Goal: Information Seeking & Learning: Compare options

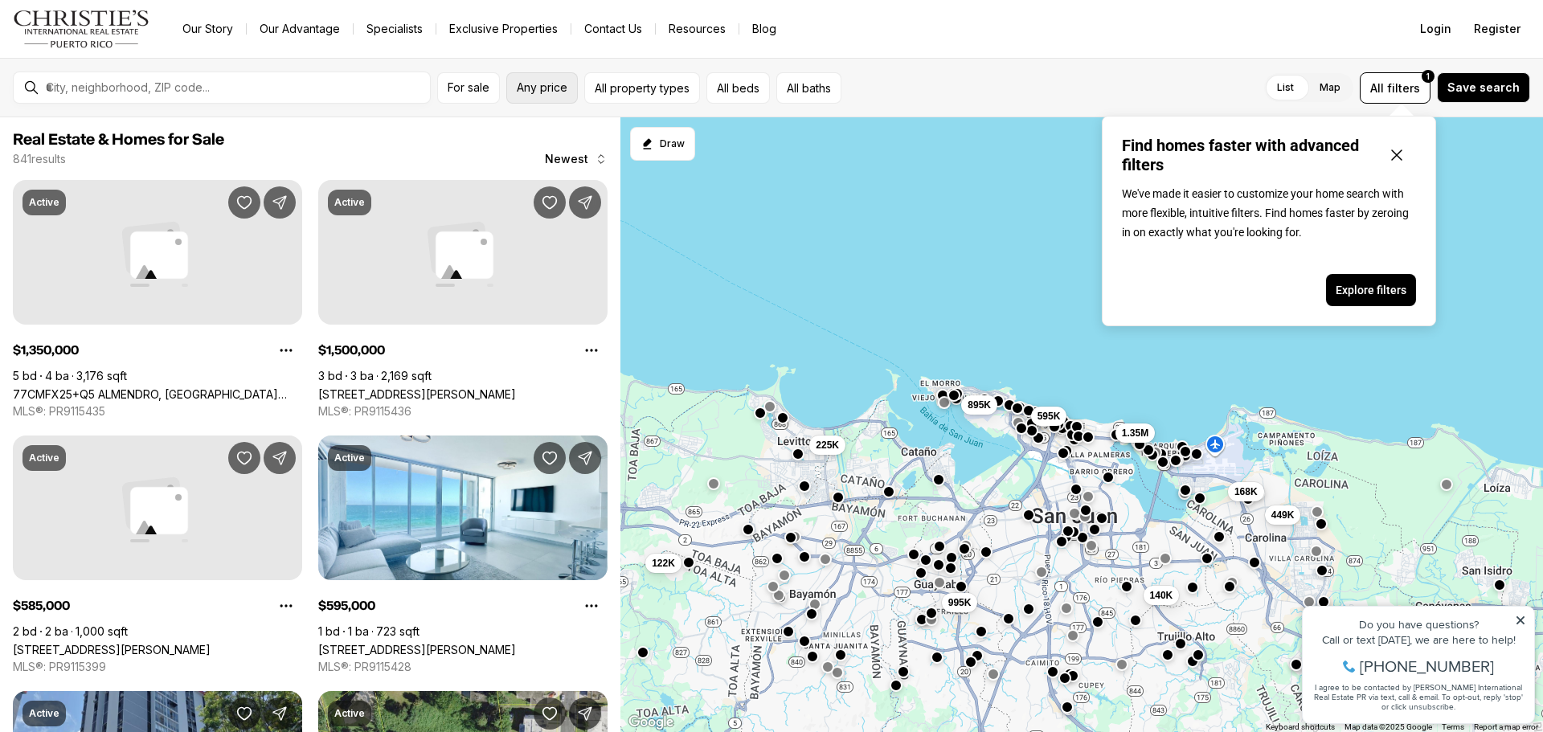
click at [557, 84] on span "Any price" at bounding box center [542, 87] width 51 height 13
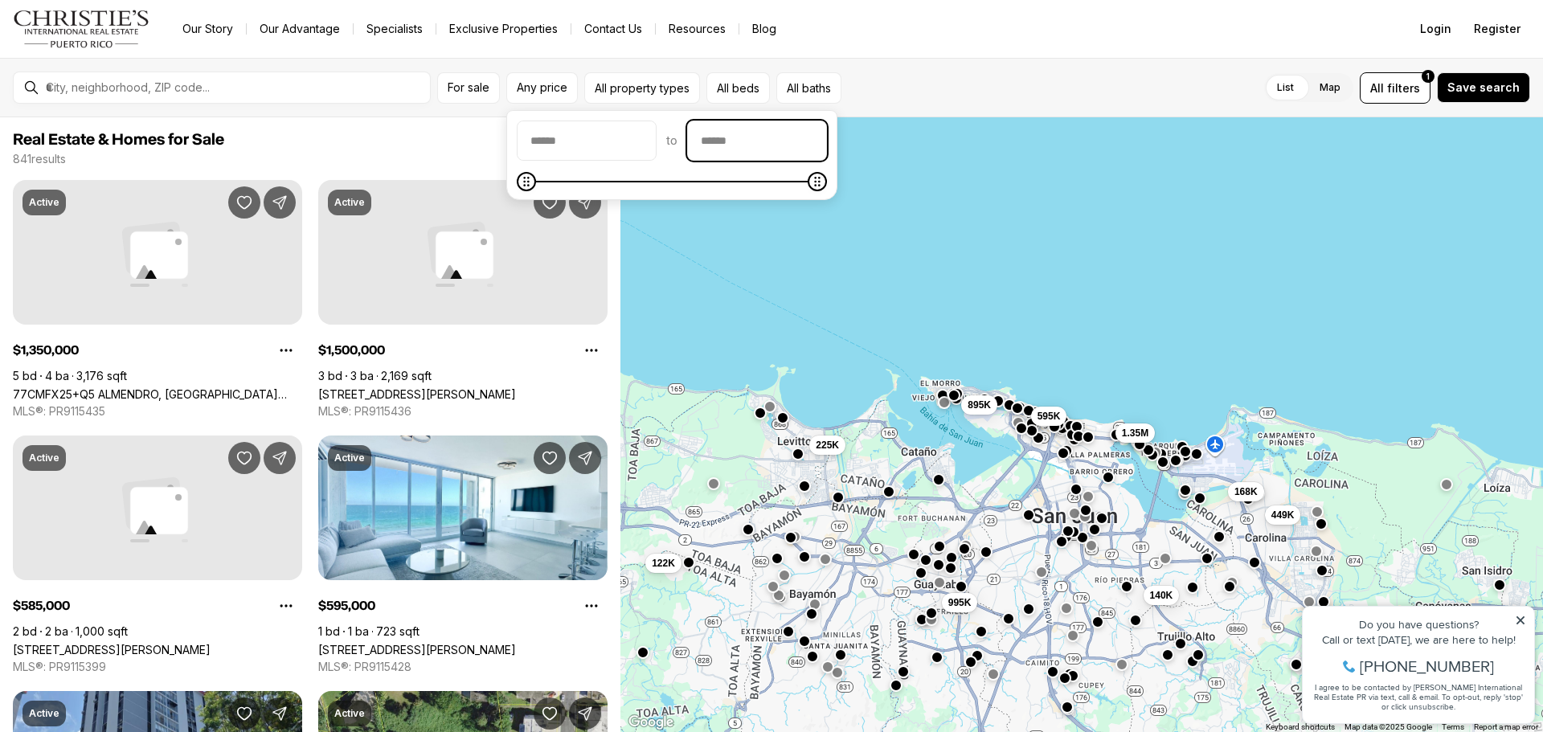
click at [738, 133] on input "priceMax" at bounding box center [757, 140] width 138 height 39
type input "********"
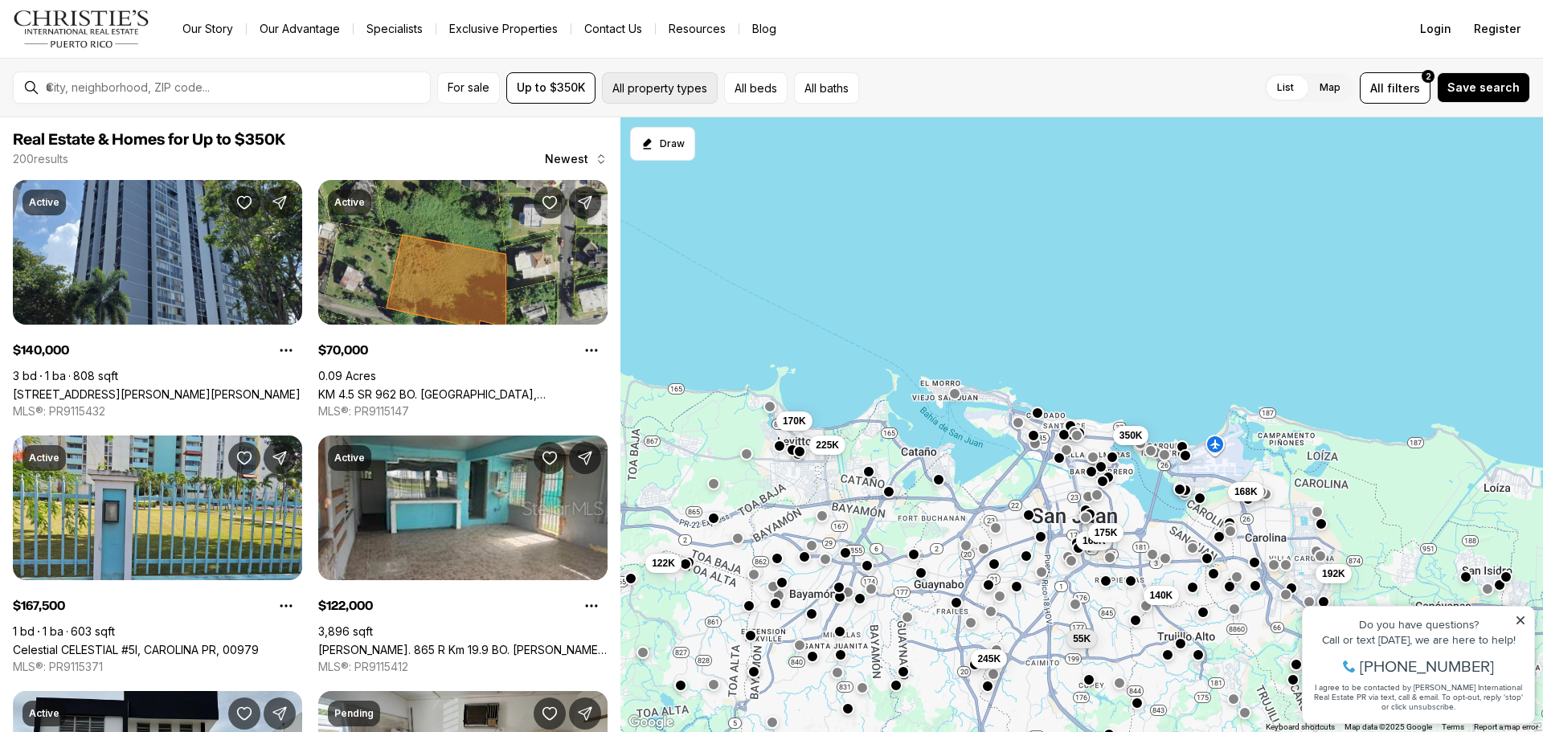
click at [701, 90] on button "All property types" at bounding box center [660, 87] width 116 height 31
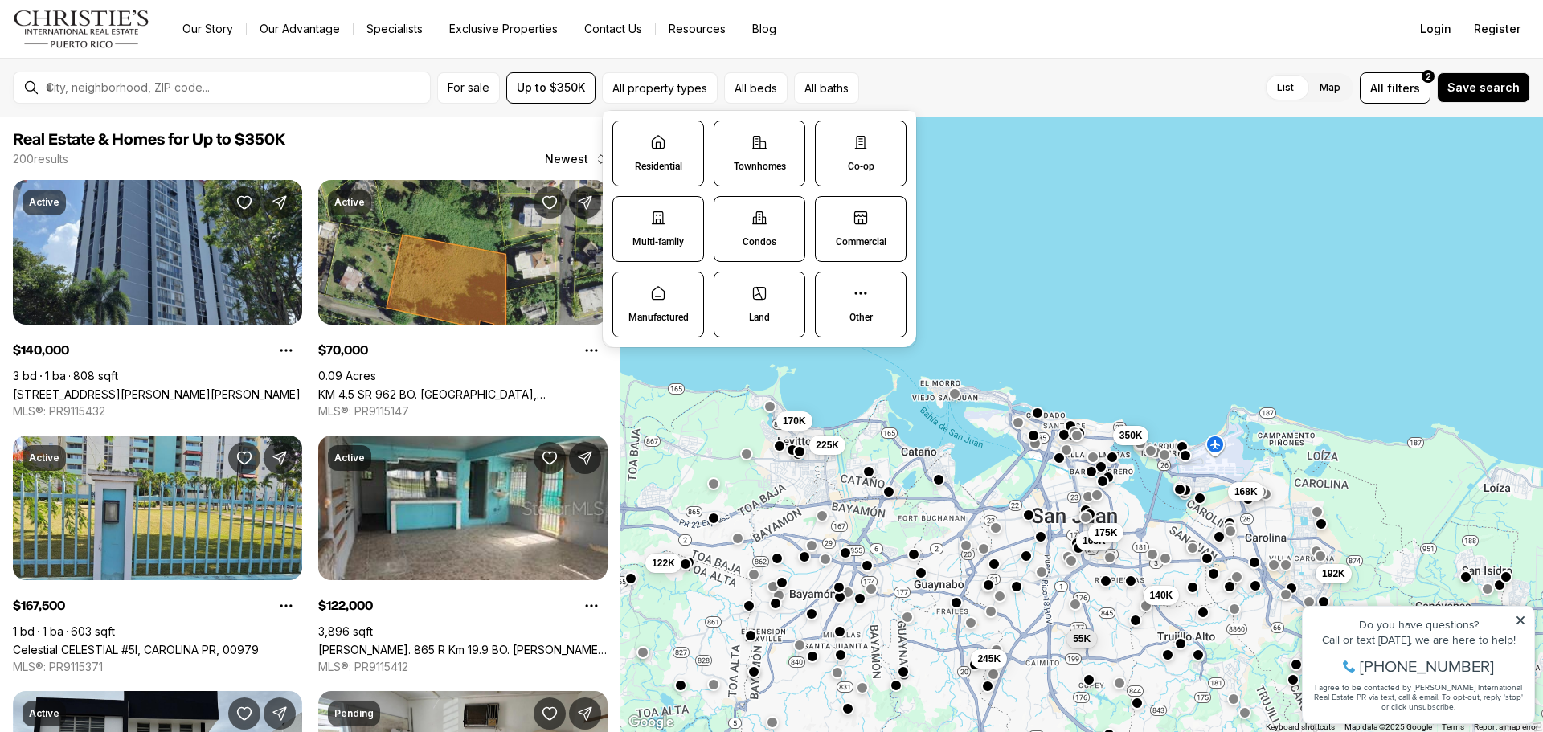
click at [692, 235] on label "Multi-family" at bounding box center [658, 229] width 92 height 66
click at [629, 213] on button "Multi-family" at bounding box center [621, 205] width 16 height 16
click at [686, 294] on label "Manufactured" at bounding box center [658, 305] width 92 height 66
click at [629, 289] on button "Manufactured" at bounding box center [621, 281] width 16 height 16
click at [755, 316] on p "Land" at bounding box center [761, 318] width 21 height 13
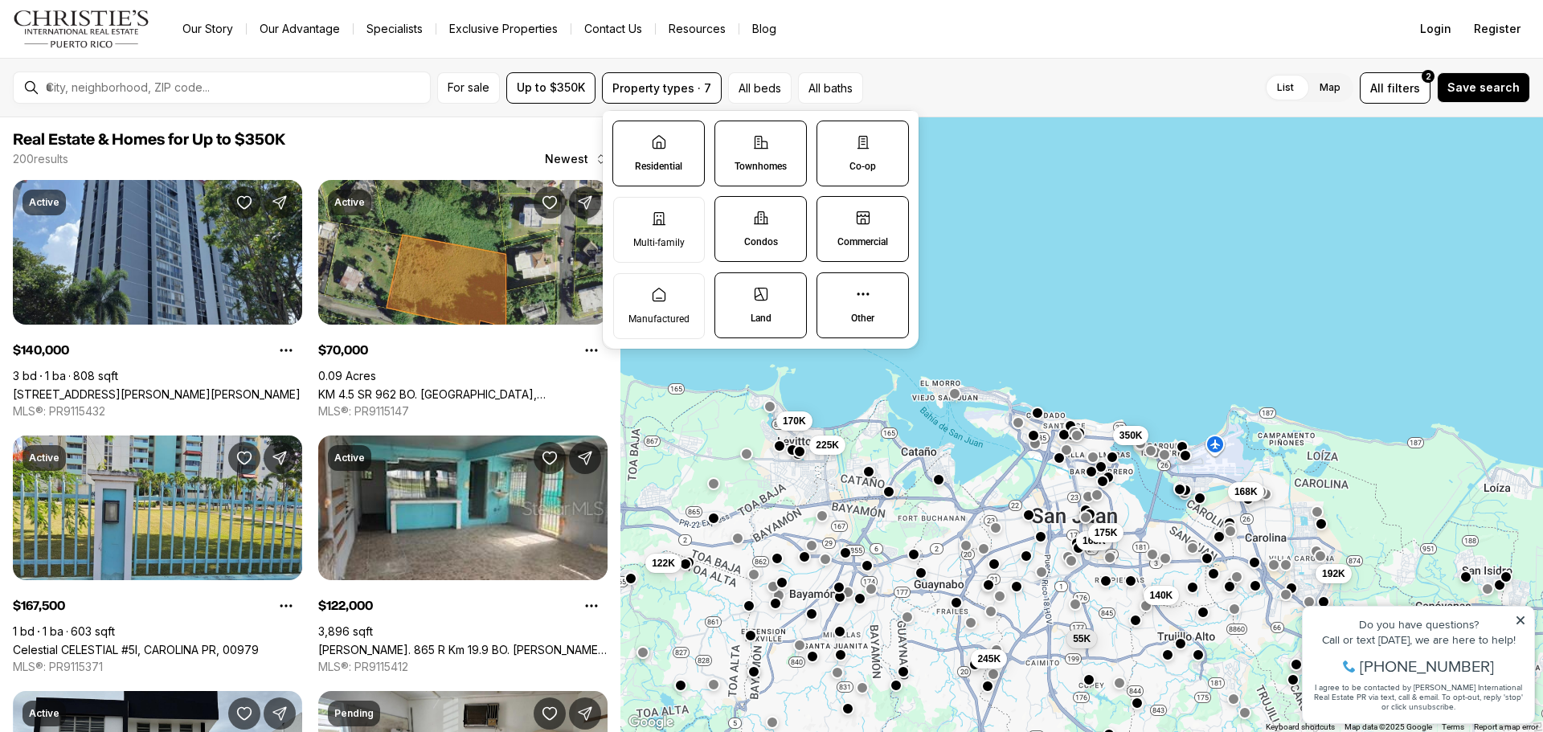
click at [731, 289] on button "Land" at bounding box center [723, 281] width 16 height 16
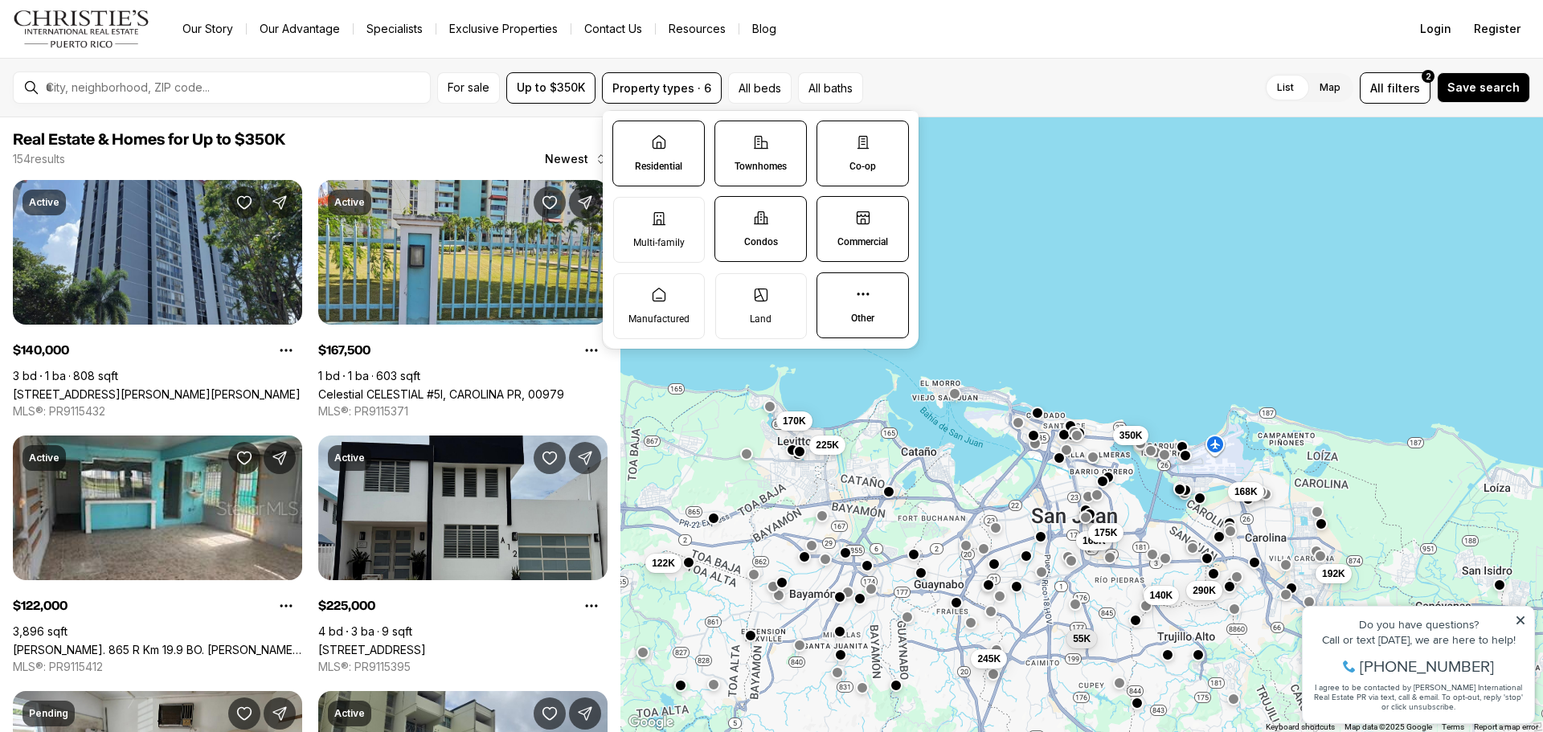
click at [783, 231] on label "Condos" at bounding box center [760, 229] width 92 height 66
click at [731, 213] on button "Condos" at bounding box center [723, 205] width 16 height 16
click at [864, 235] on label "Commercial" at bounding box center [862, 229] width 92 height 66
click at [833, 213] on button "Commercial" at bounding box center [825, 205] width 16 height 16
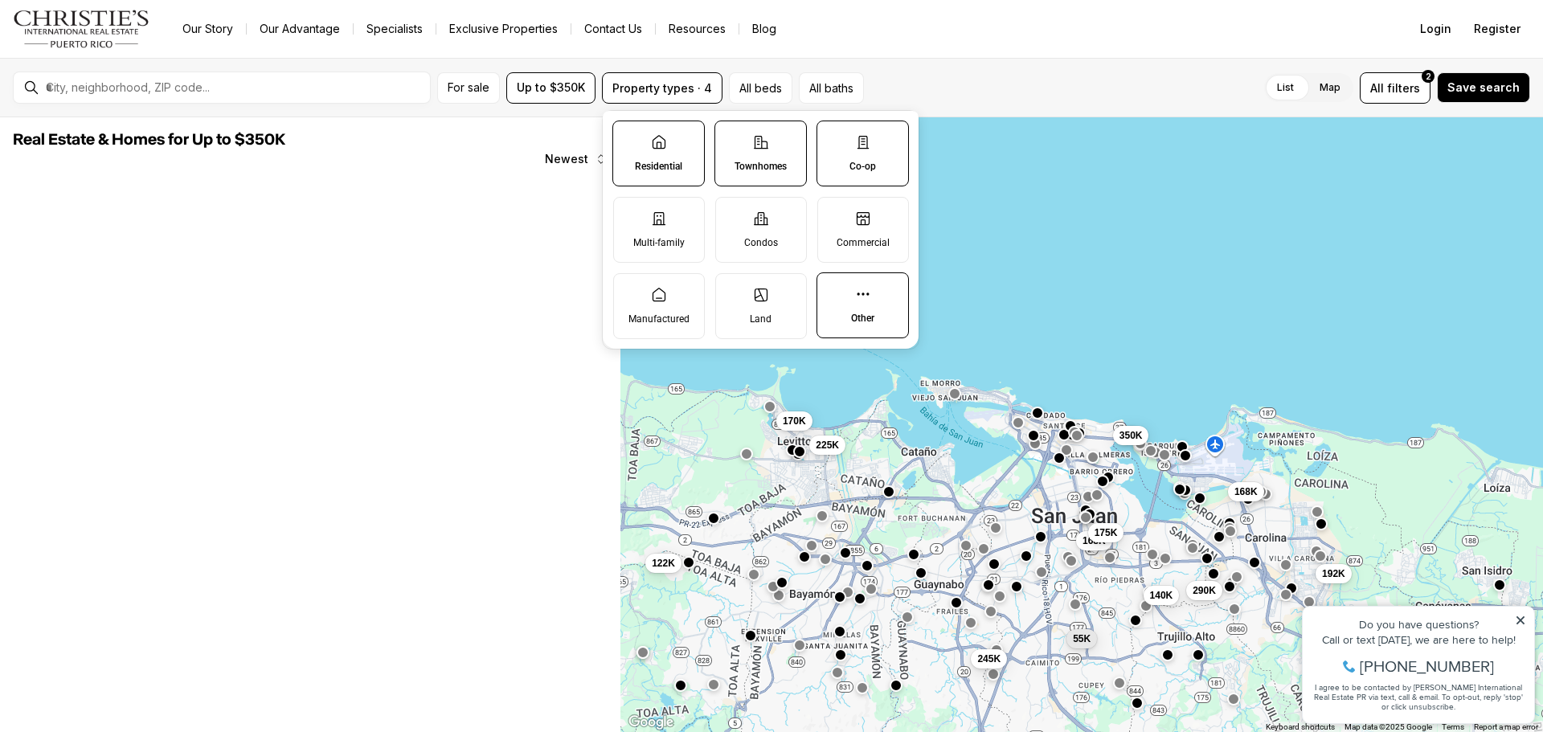
click at [866, 301] on icon at bounding box center [863, 294] width 16 height 16
click at [833, 289] on button "Other" at bounding box center [825, 281] width 16 height 16
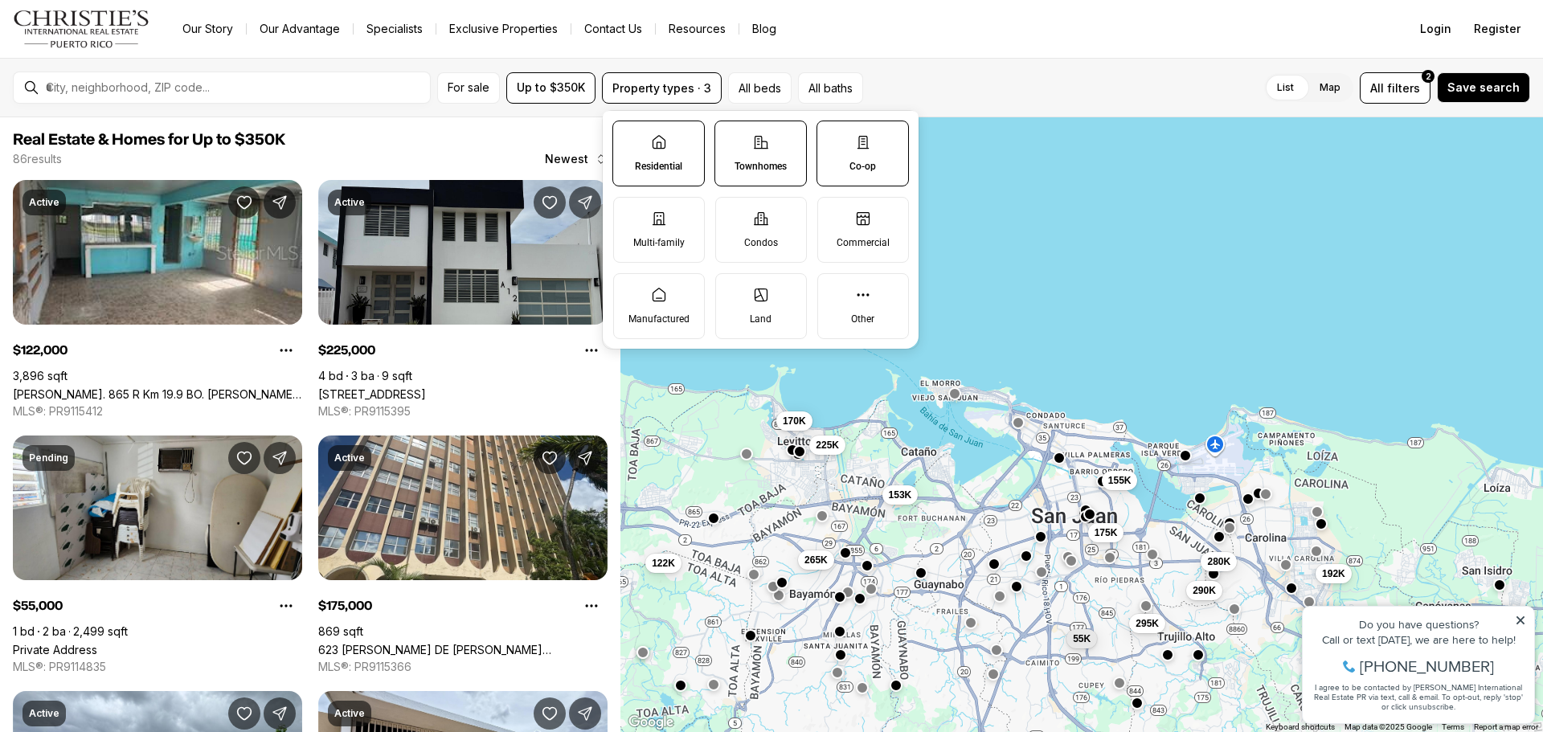
click at [869, 162] on p "Co-op" at bounding box center [862, 166] width 27 height 13
click at [833, 137] on button "Co-op" at bounding box center [825, 129] width 16 height 16
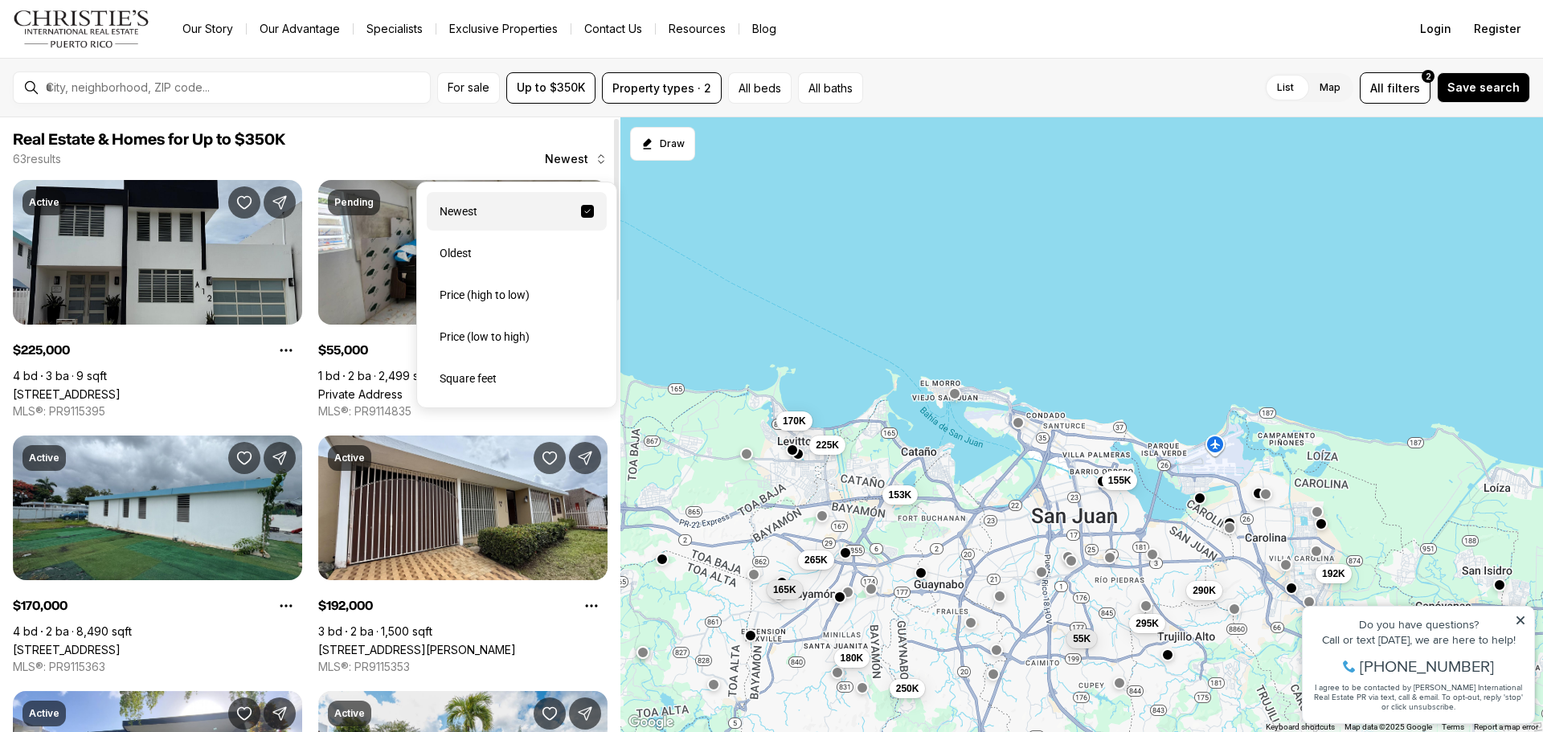
click at [580, 157] on span "Newest" at bounding box center [566, 159] width 43 height 13
click at [525, 305] on div "Price (high to low)" at bounding box center [517, 295] width 180 height 39
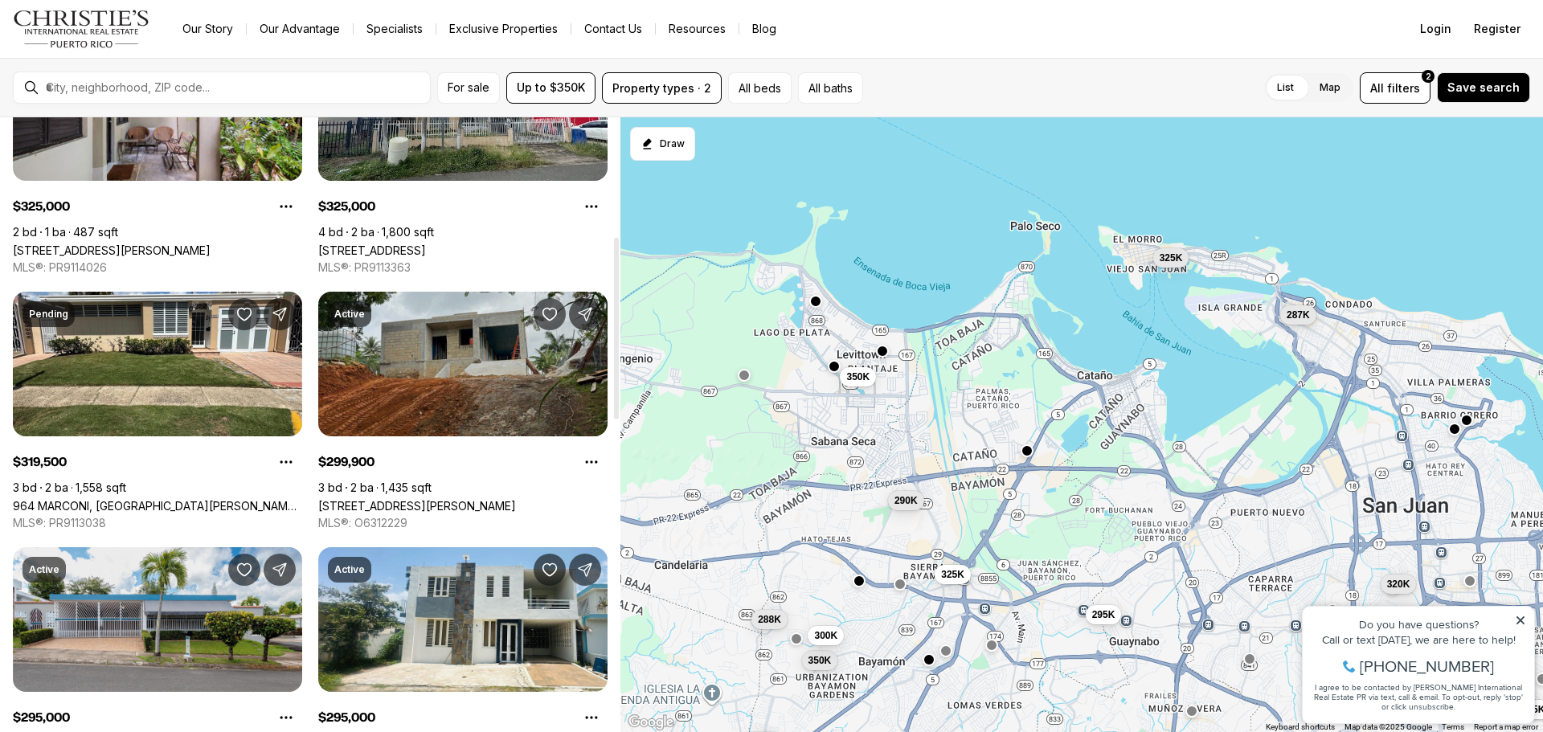
scroll to position [402, 0]
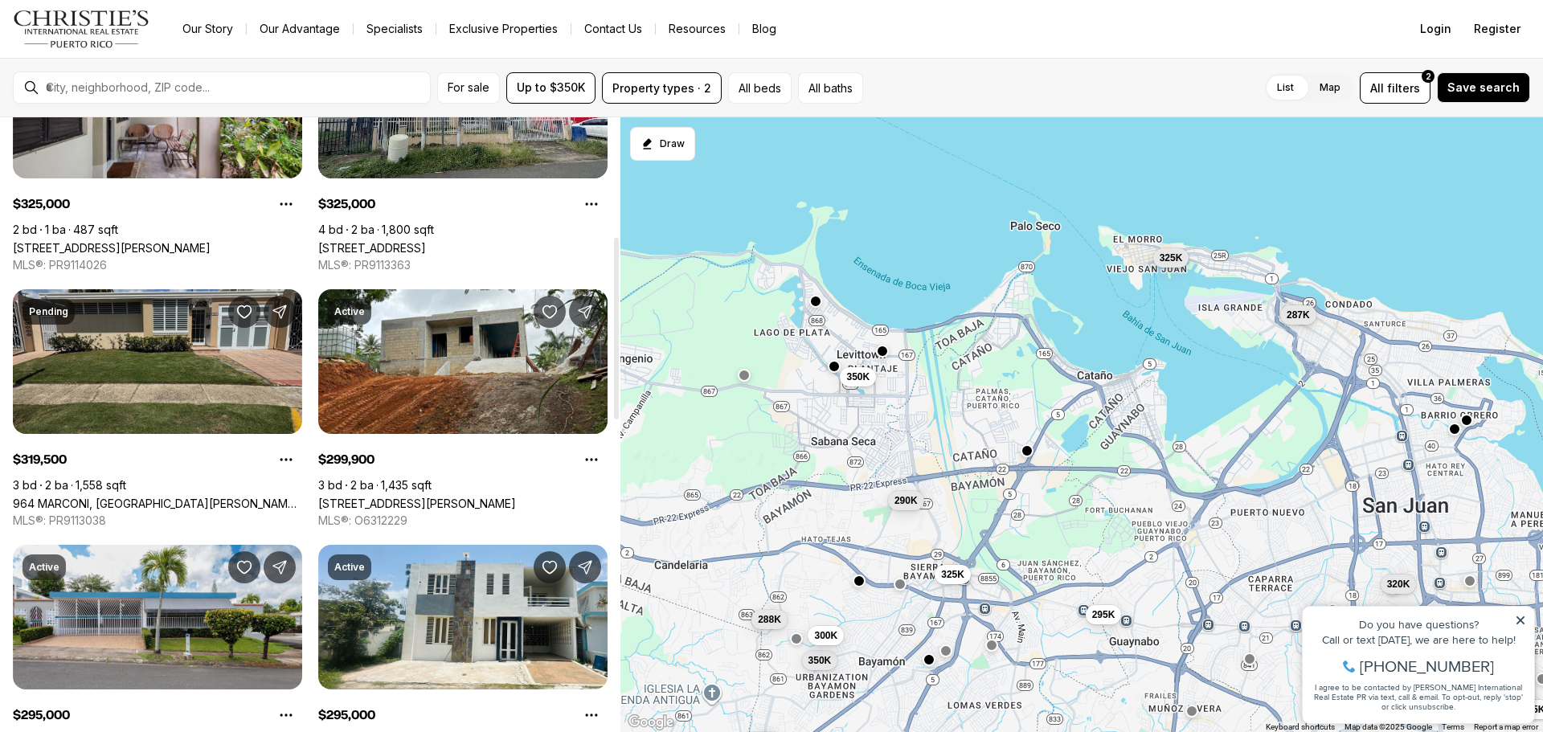
click at [162, 497] on link "964 MARCONI, SAN JUAN PR, 00927" at bounding box center [157, 504] width 289 height 14
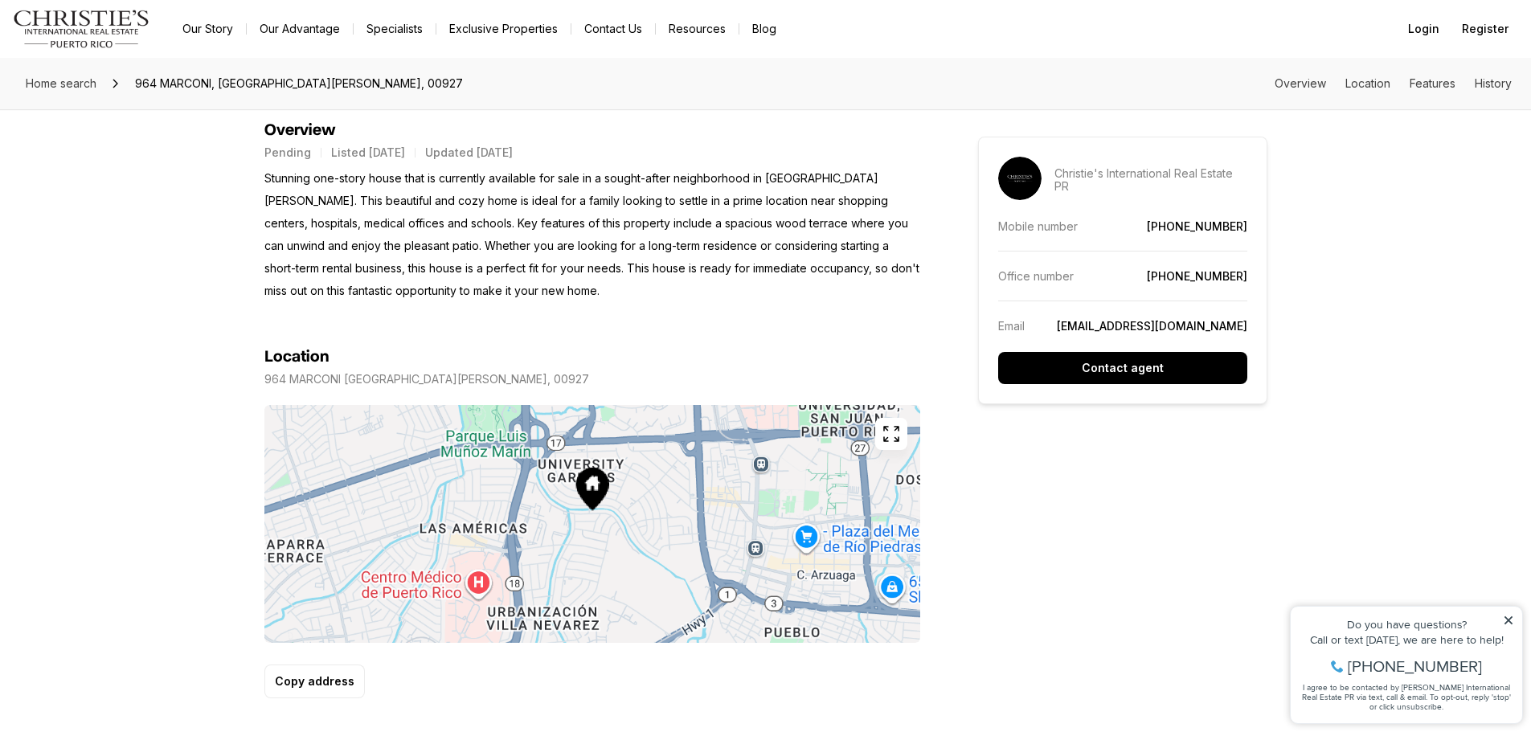
scroll to position [723, 0]
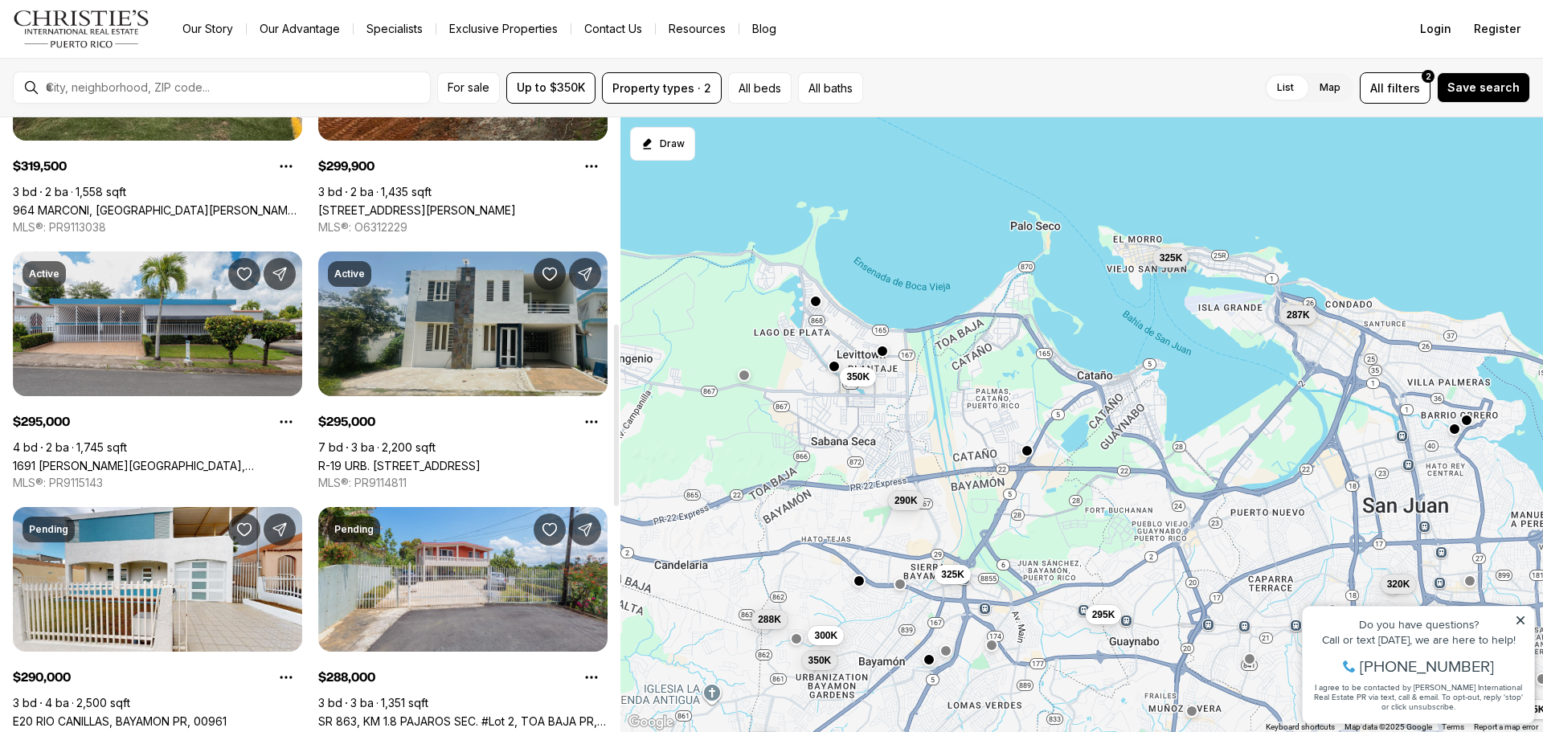
scroll to position [723, 0]
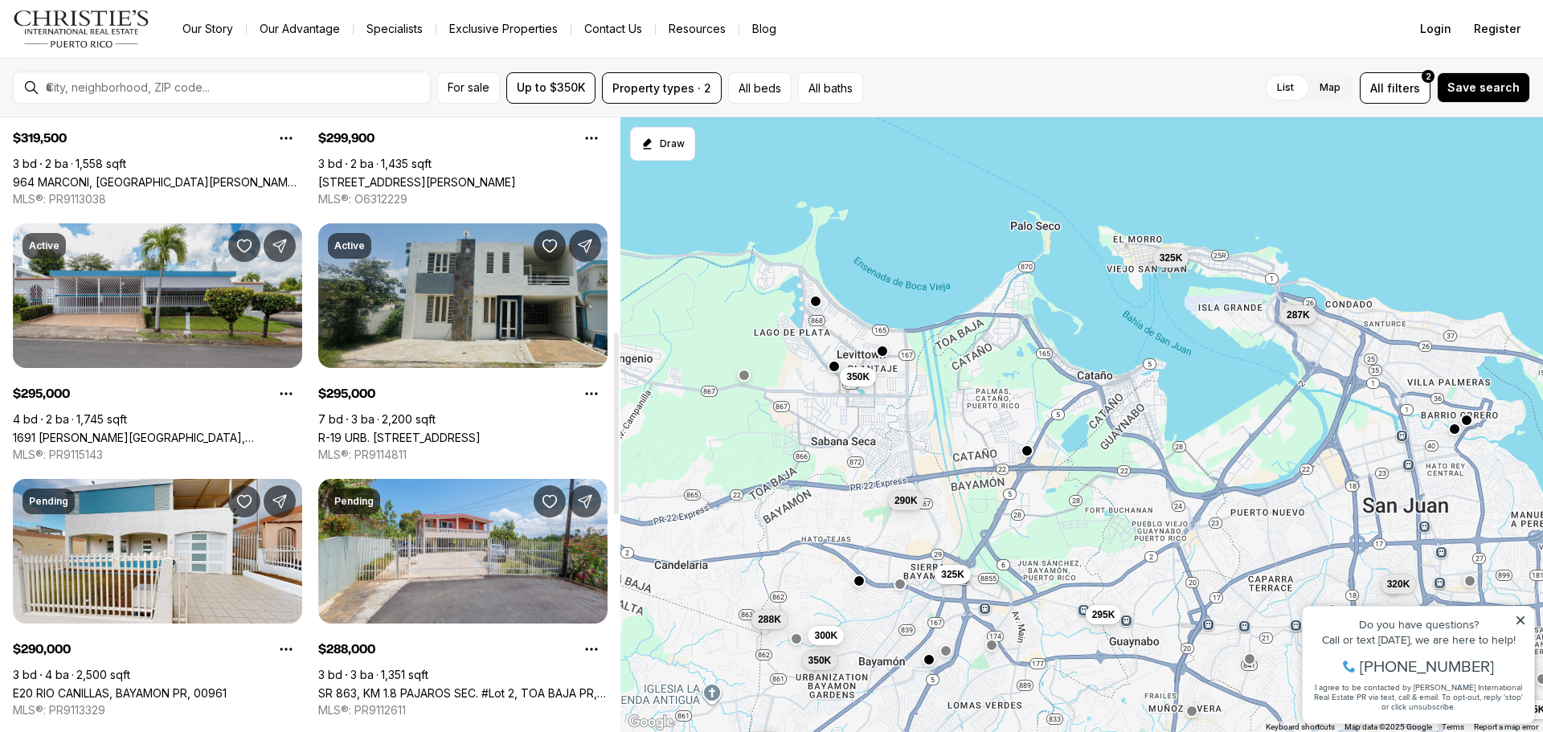
click at [402, 431] on link "R-19 URB. JARDINES DE CAPARRA M-14, BAYAMON PR, 00959" at bounding box center [399, 438] width 162 height 14
click at [421, 431] on link "R-19 URB. JARDINES DE CAPARRA M-14, BAYAMON PR, 00959" at bounding box center [399, 438] width 162 height 14
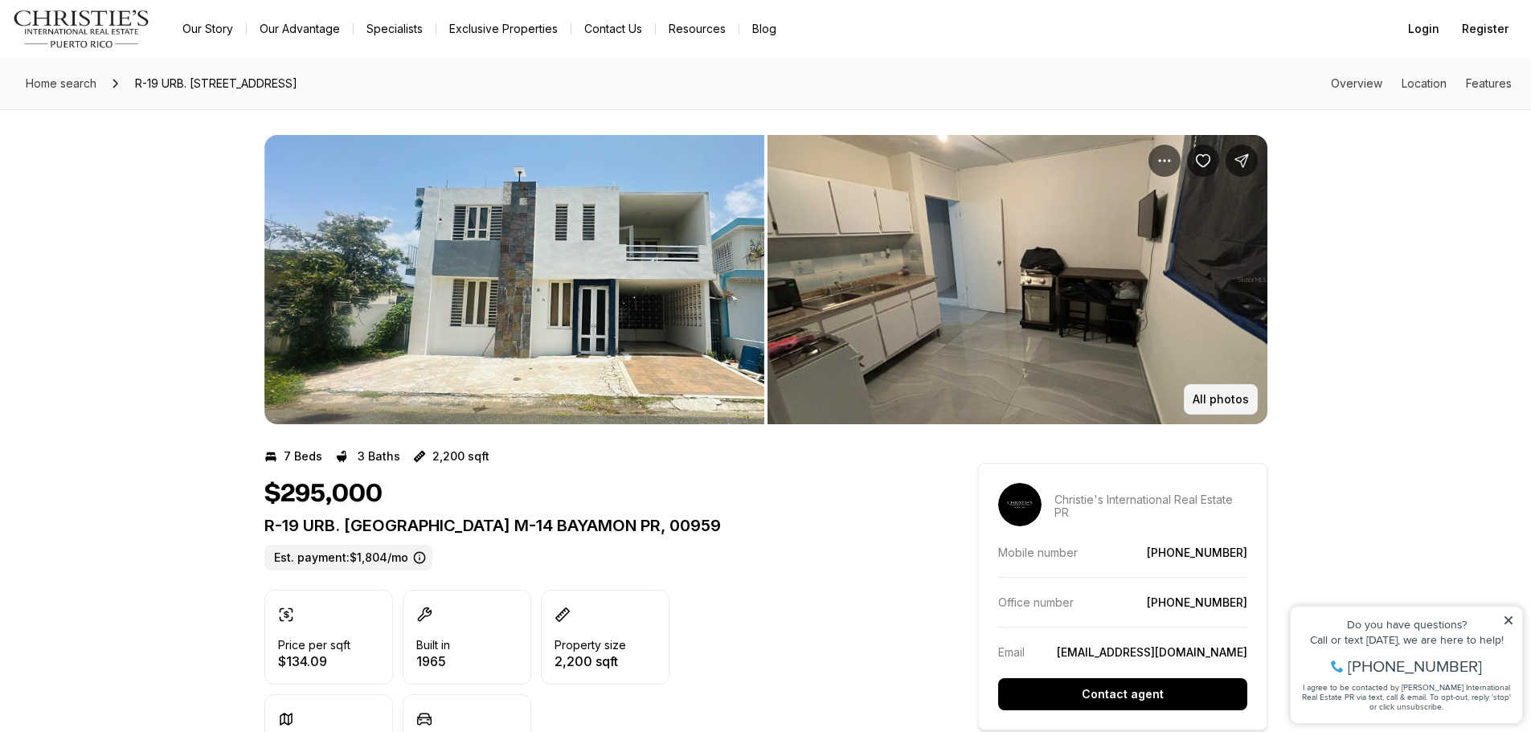
click at [1225, 394] on p "All photos" at bounding box center [1220, 399] width 56 height 13
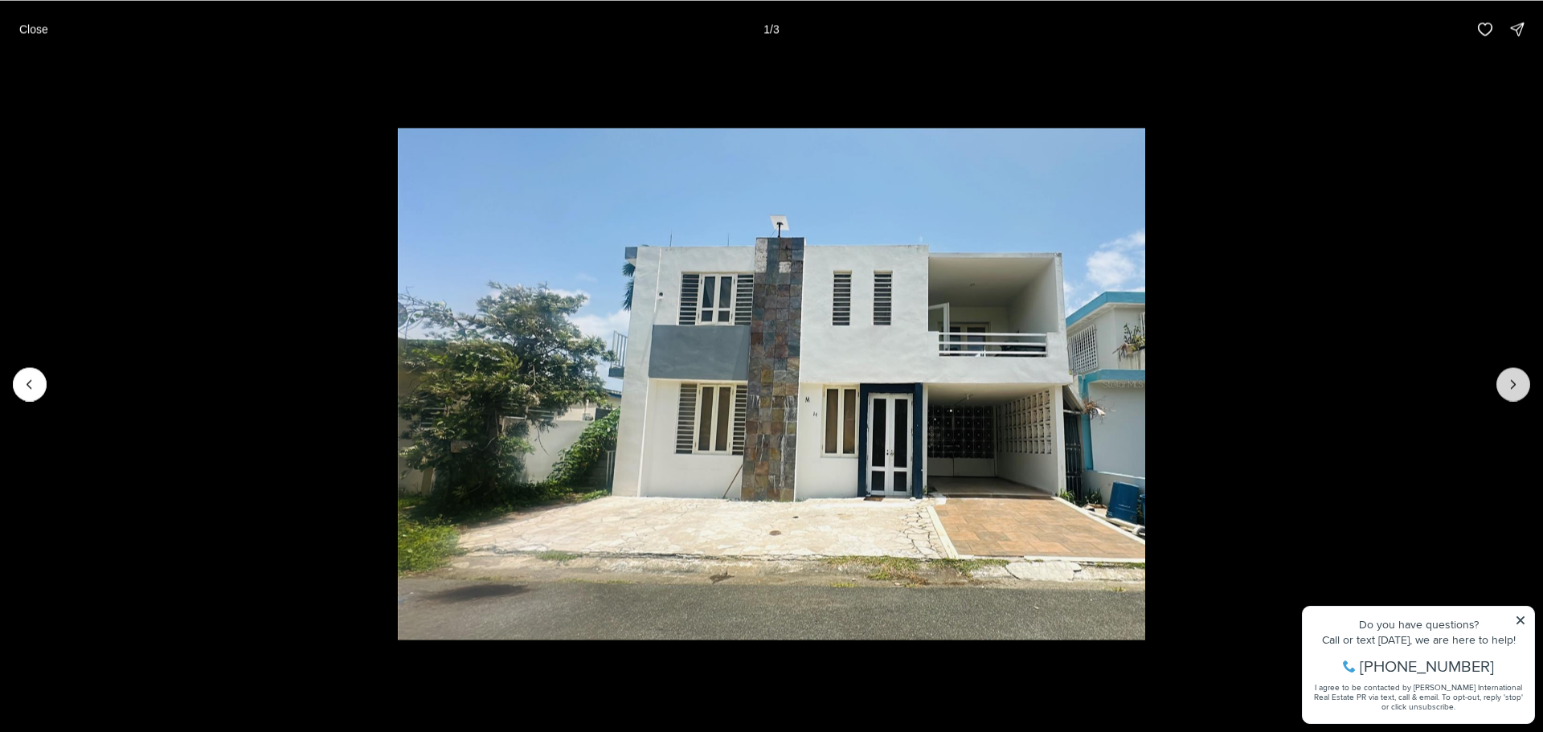
click at [1512, 378] on icon "Next slide" at bounding box center [1513, 384] width 16 height 16
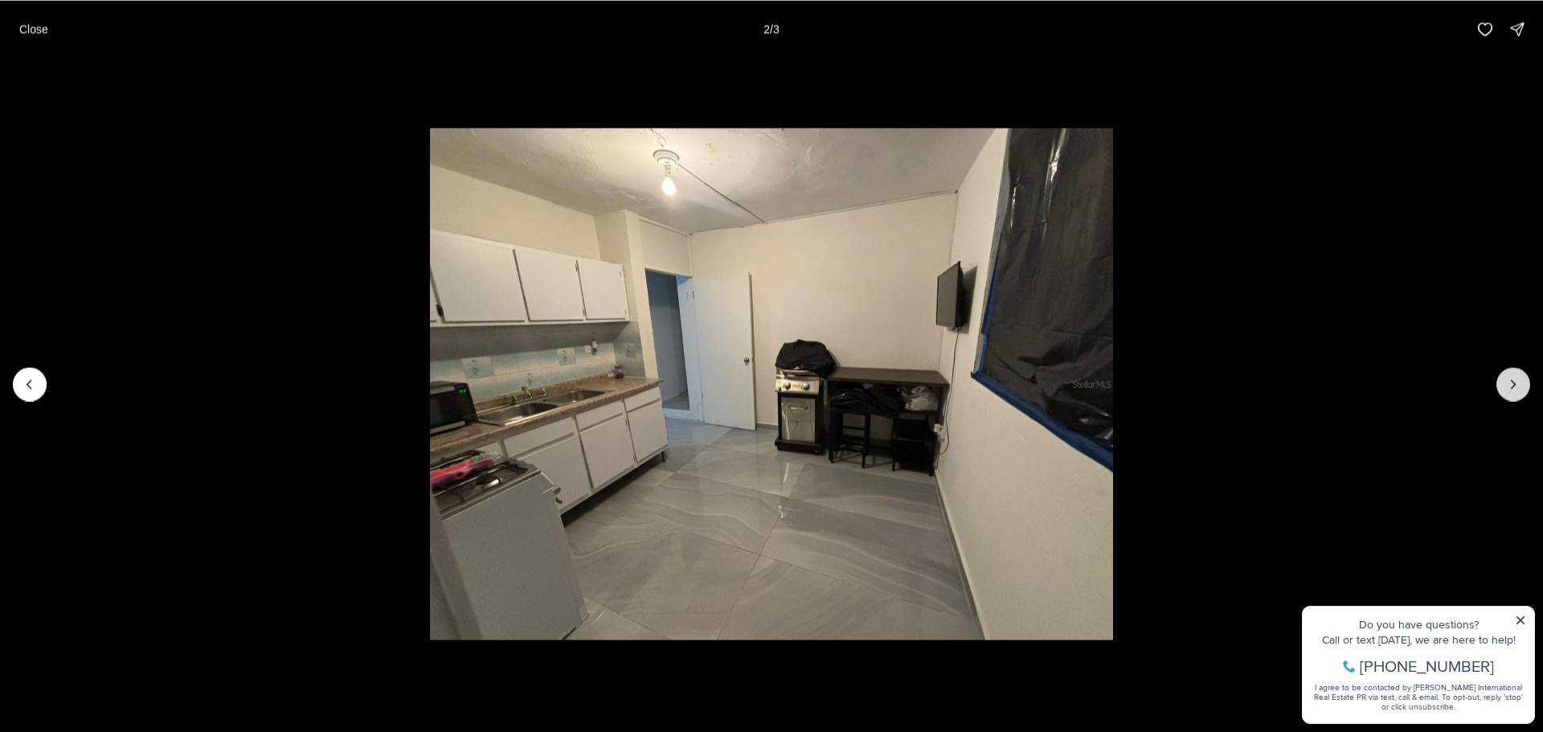
click at [1512, 378] on icon "Next slide" at bounding box center [1513, 384] width 16 height 16
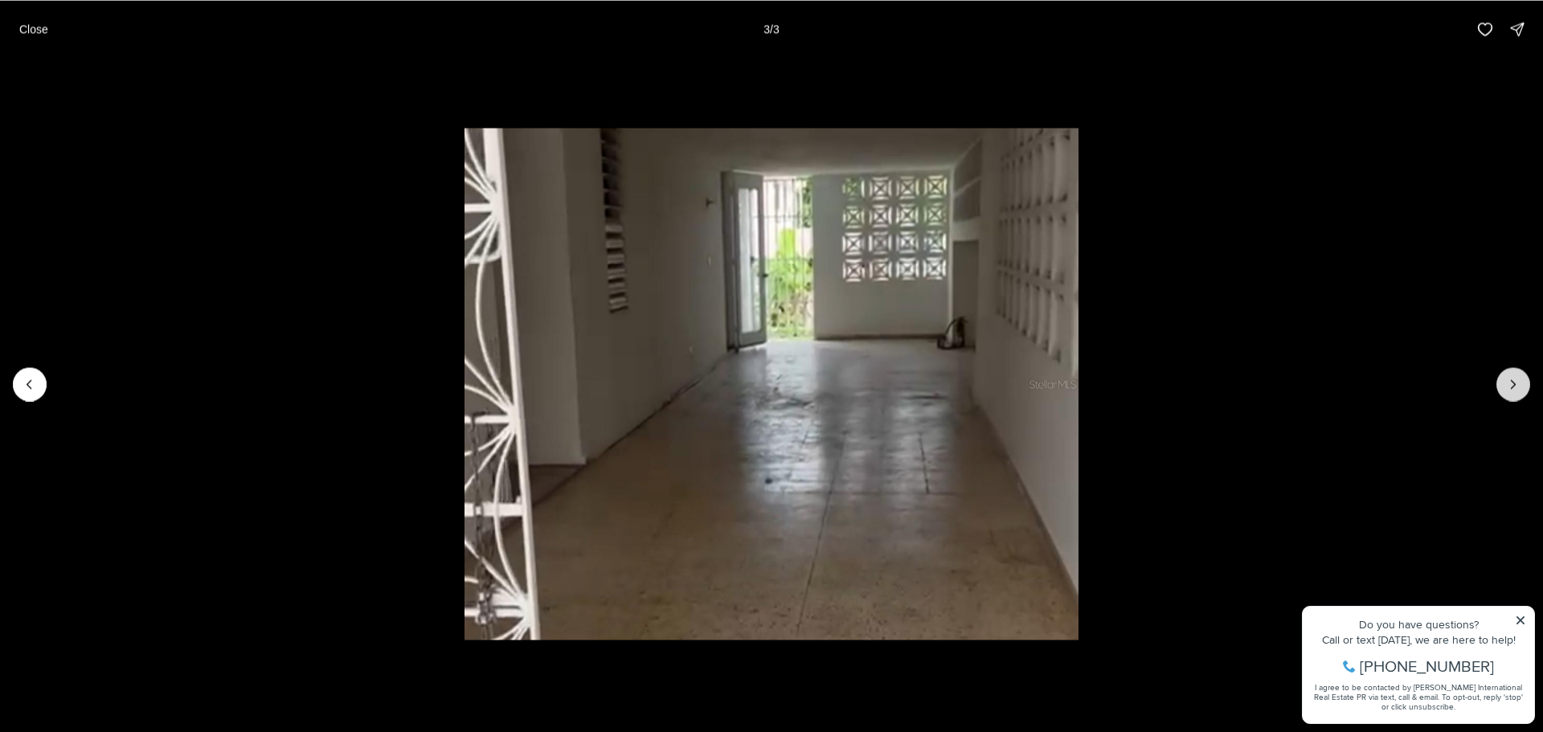
click at [1512, 378] on div at bounding box center [1513, 384] width 34 height 34
click at [1516, 388] on div at bounding box center [1513, 384] width 34 height 34
click at [1517, 618] on li "3 of 3" at bounding box center [771, 384] width 1543 height 652
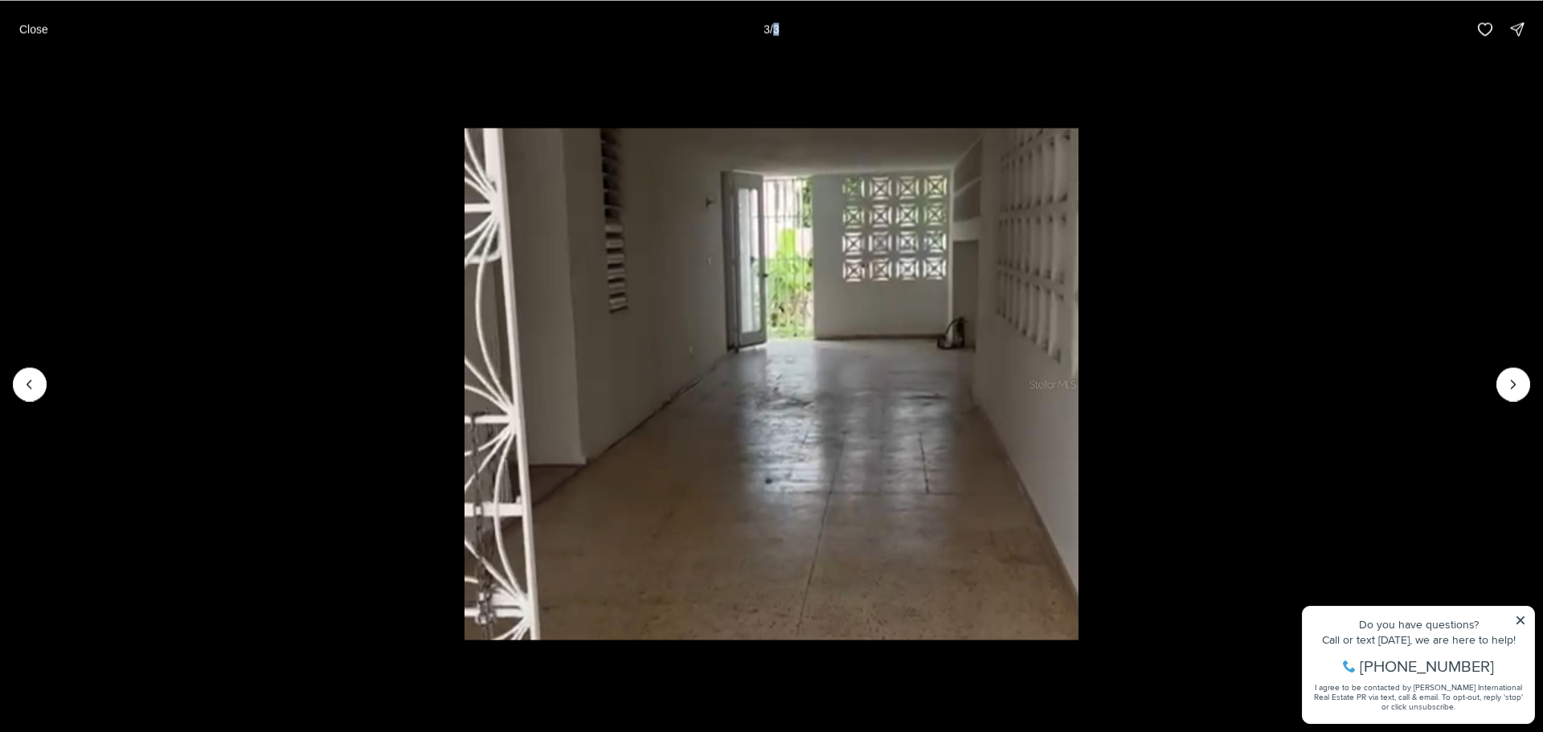
click at [1520, 622] on li "3 of 3" at bounding box center [771, 384] width 1543 height 652
click at [1521, 382] on div at bounding box center [1513, 384] width 34 height 34
click at [40, 31] on p "Close" at bounding box center [33, 28] width 29 height 13
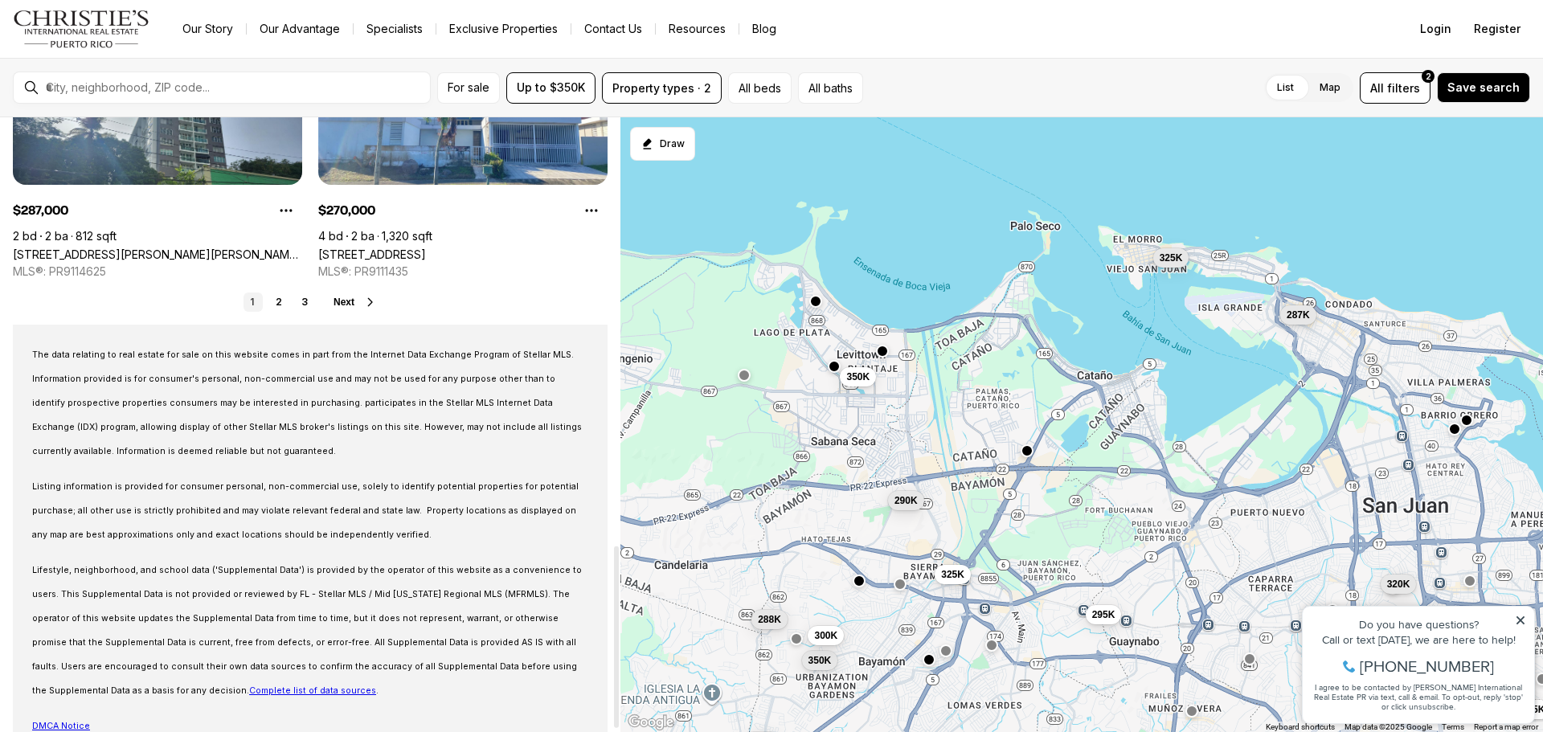
scroll to position [1446, 0]
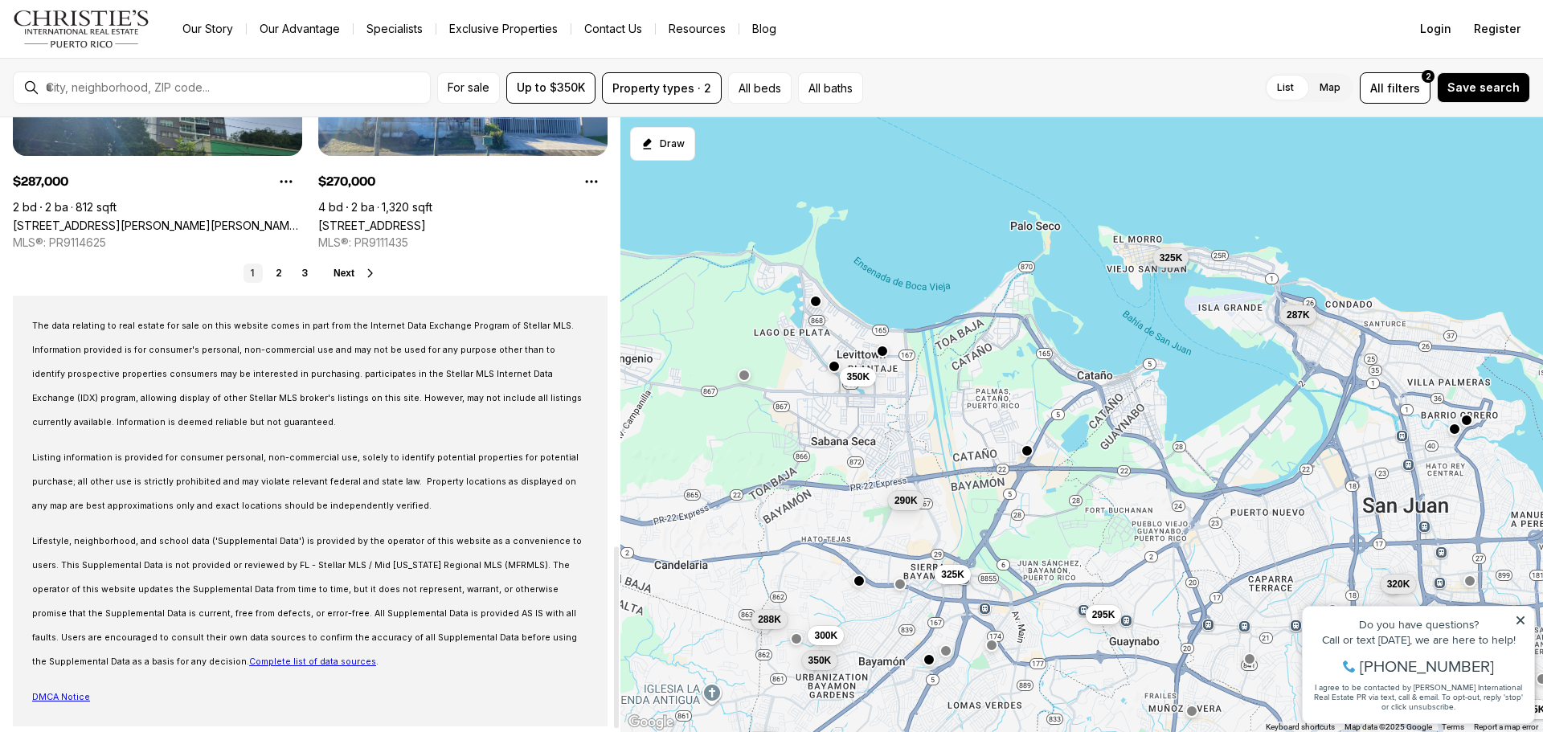
click at [370, 270] on icon at bounding box center [370, 273] width 13 height 13
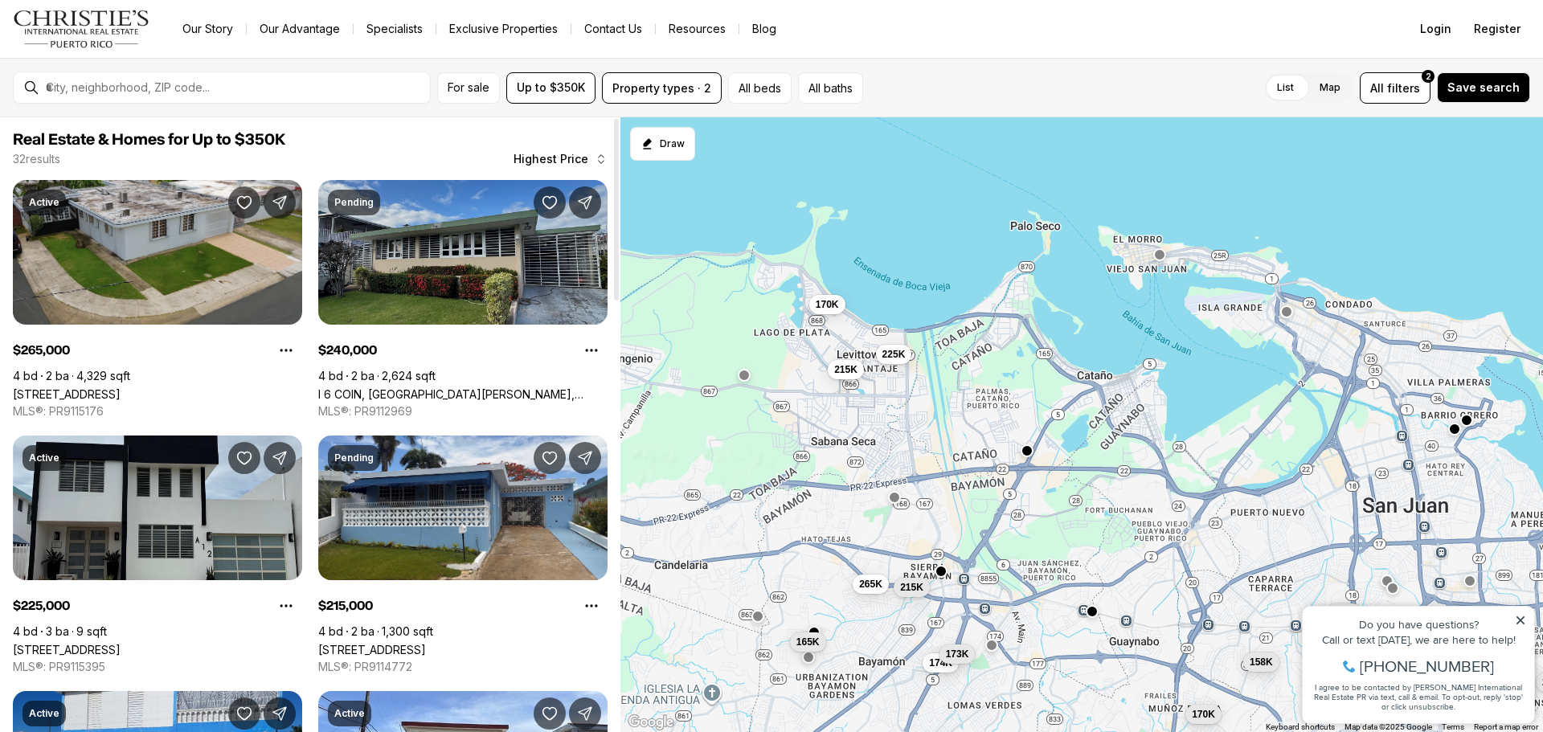
click at [407, 387] on link "I 6 COIN, [GEOGRAPHIC_DATA][PERSON_NAME], 00926" at bounding box center [462, 394] width 289 height 14
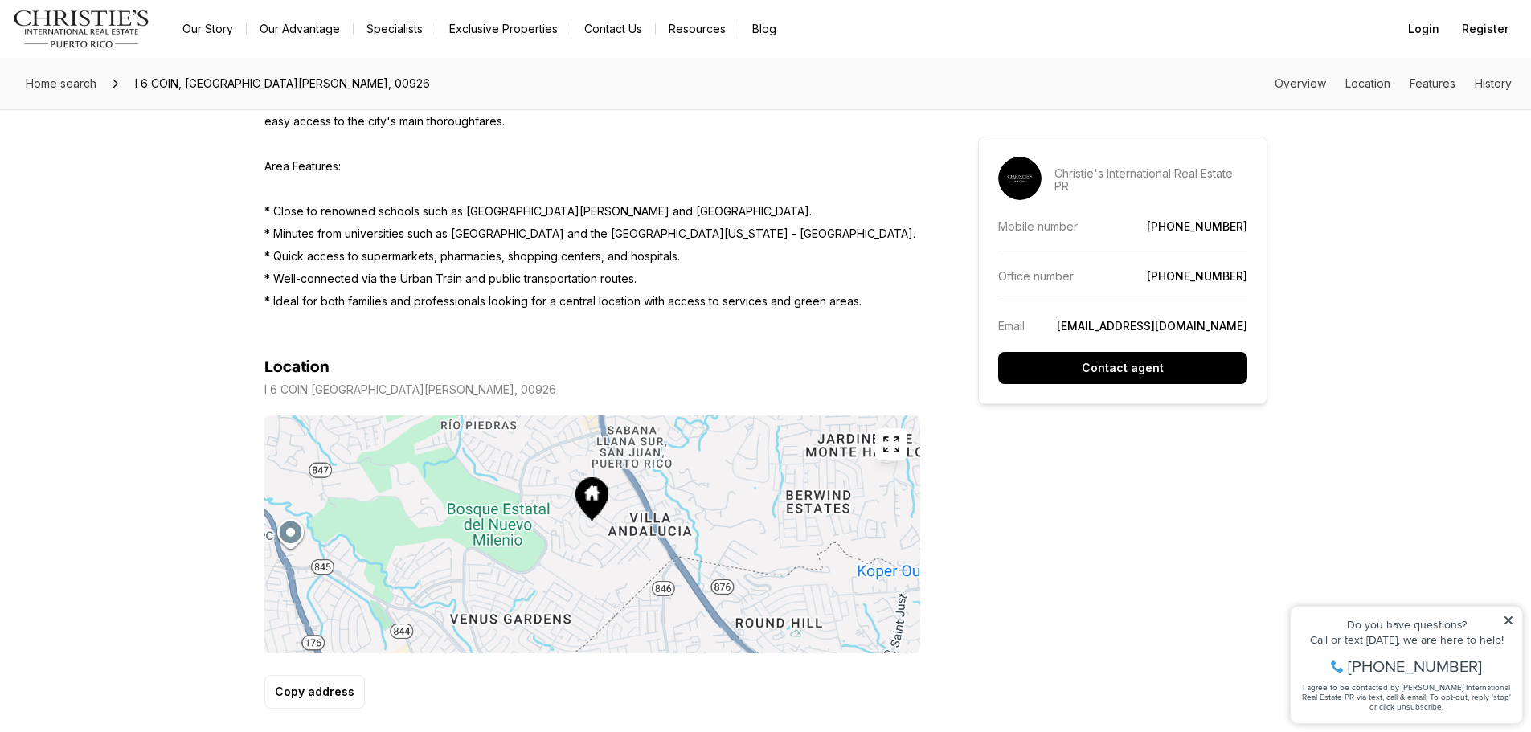
scroll to position [804, 0]
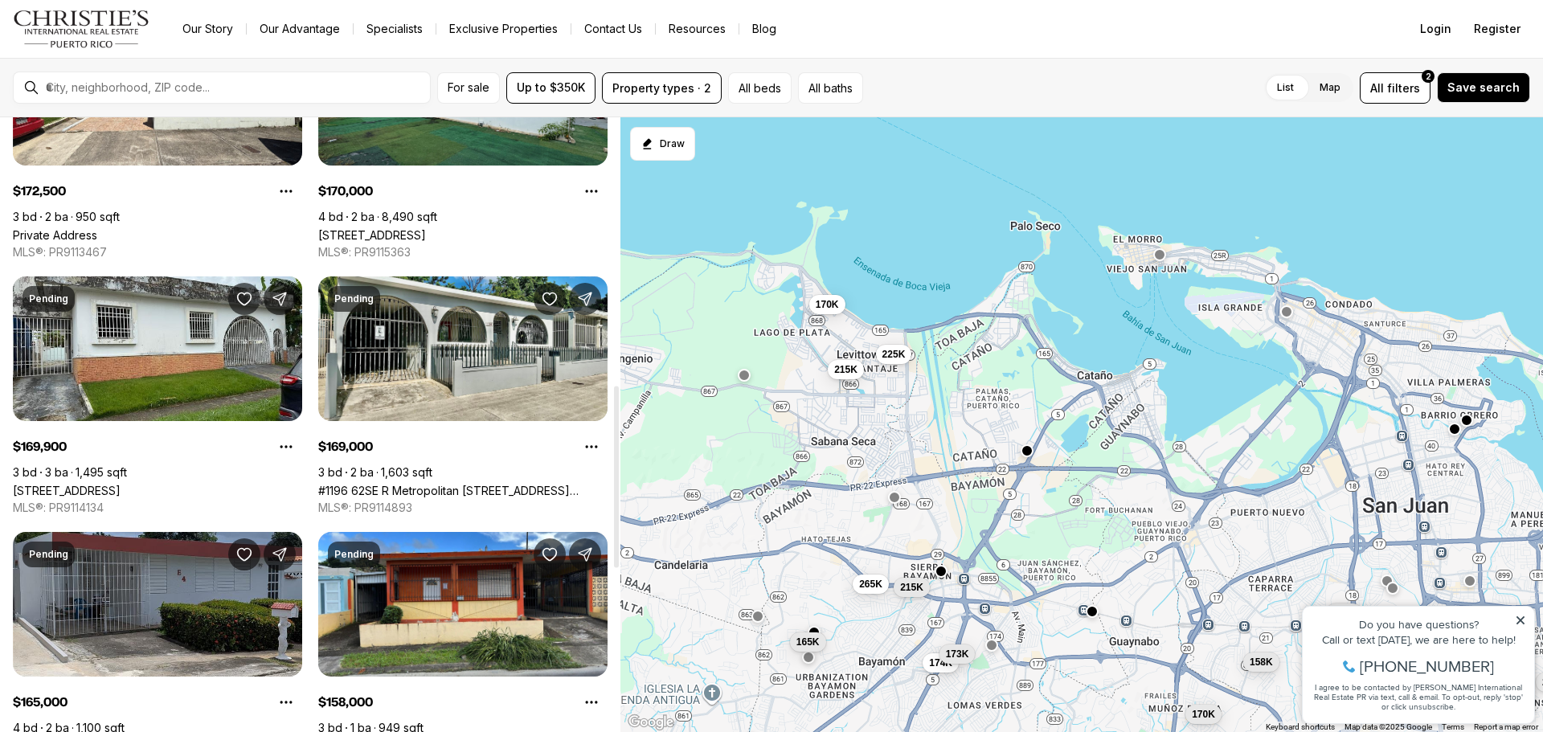
scroll to position [964, 0]
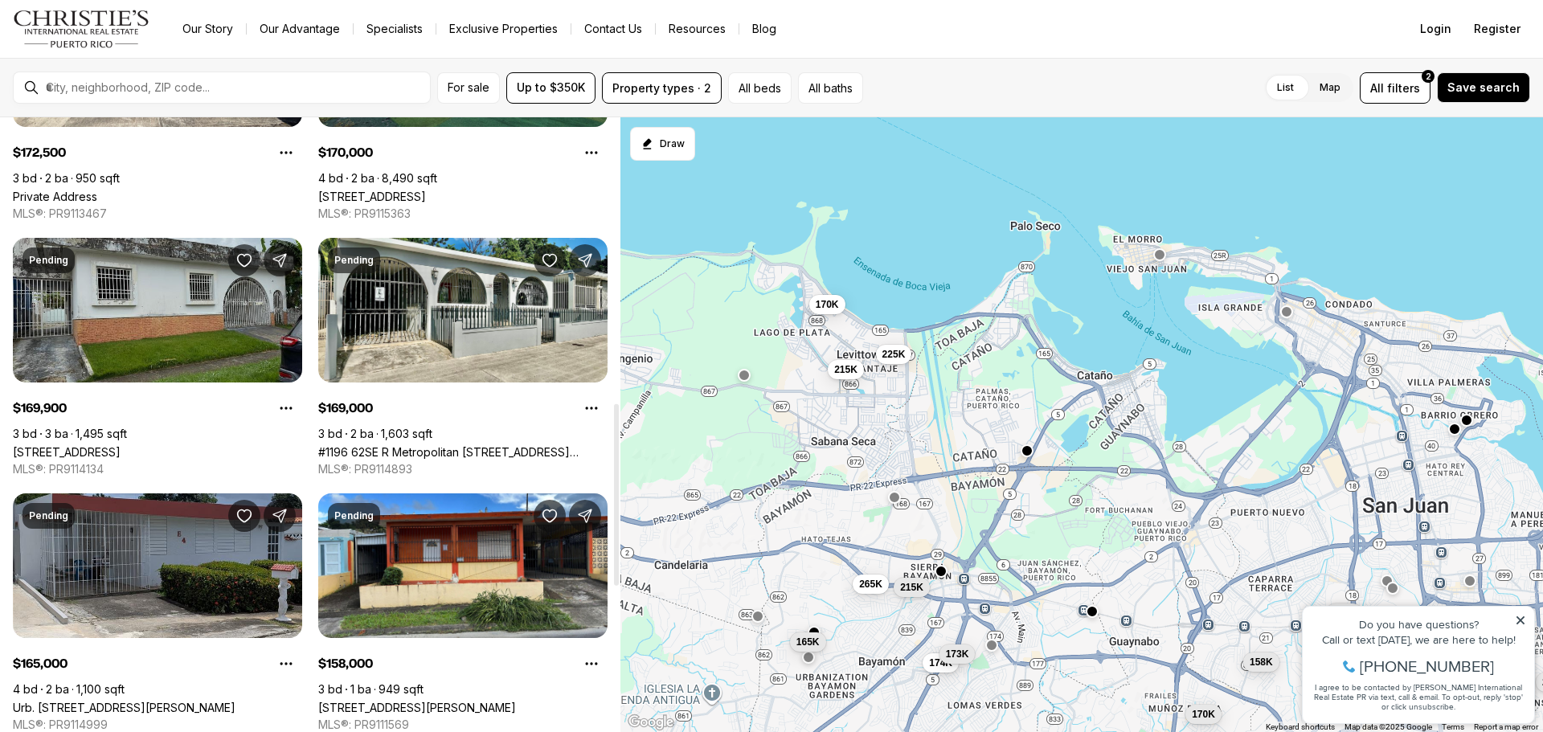
click at [100, 445] on link "[STREET_ADDRESS]" at bounding box center [67, 452] width 108 height 14
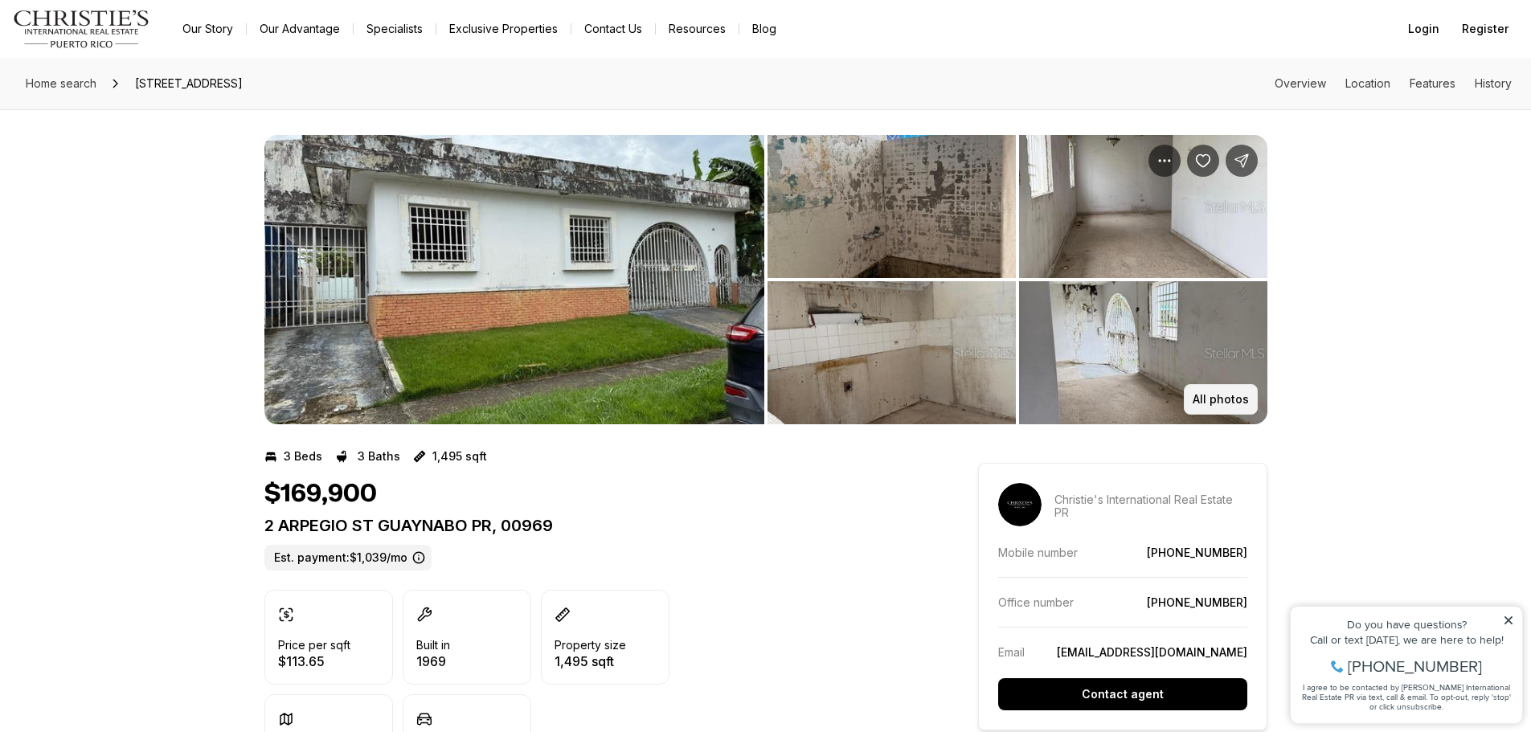
click at [1199, 395] on p "All photos" at bounding box center [1220, 399] width 56 height 13
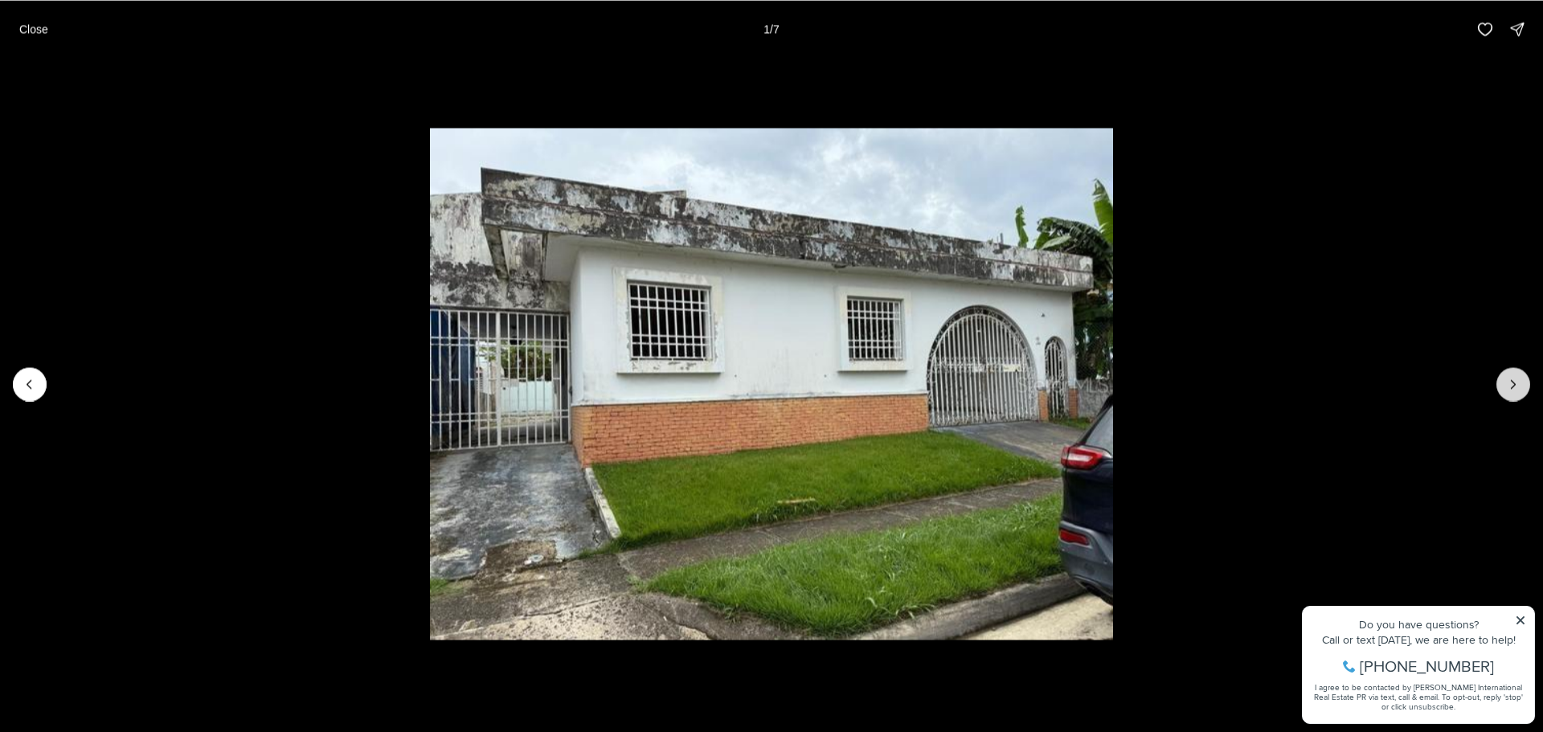
click at [1510, 383] on icon "Next slide" at bounding box center [1513, 384] width 16 height 16
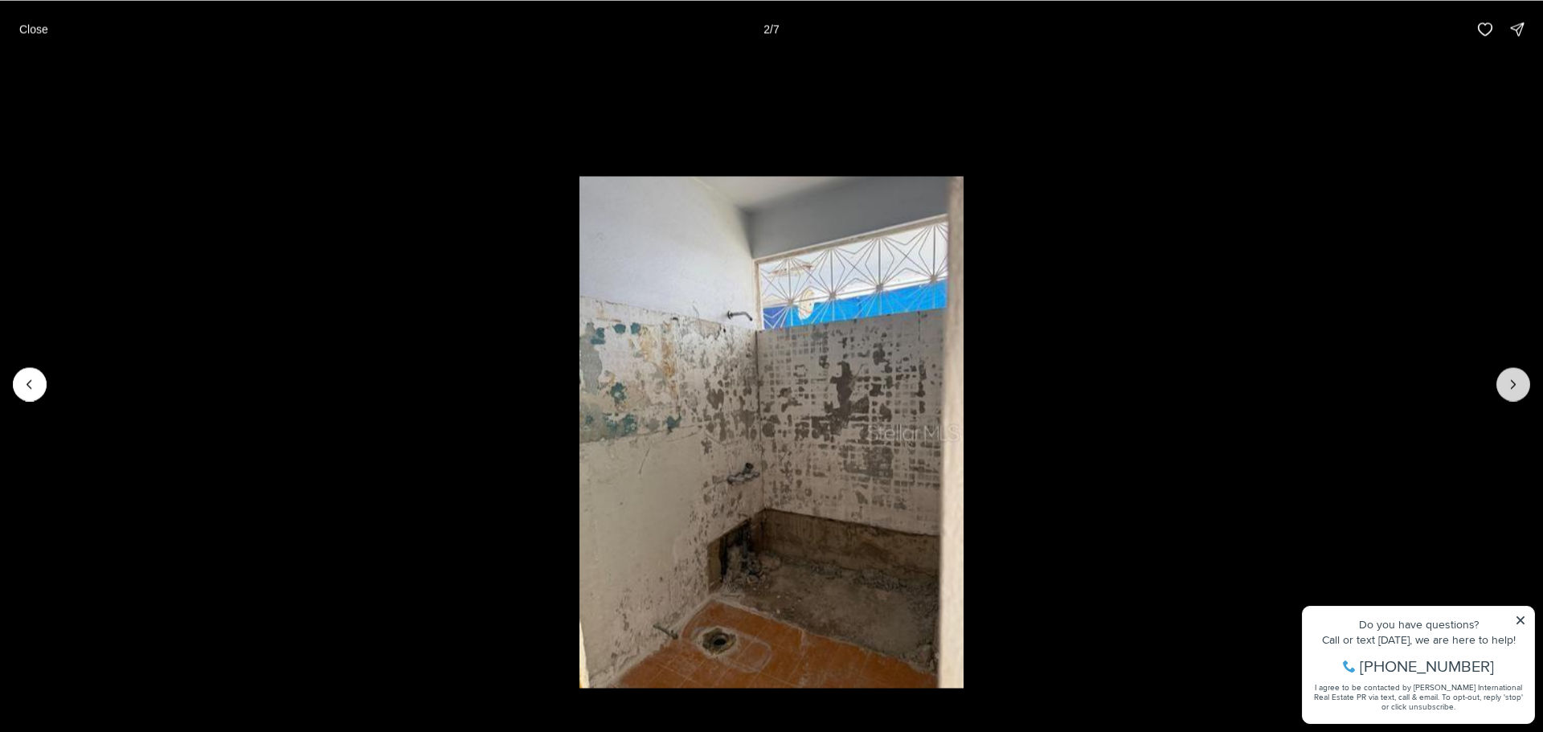
click at [1510, 383] on icon "Next slide" at bounding box center [1513, 384] width 16 height 16
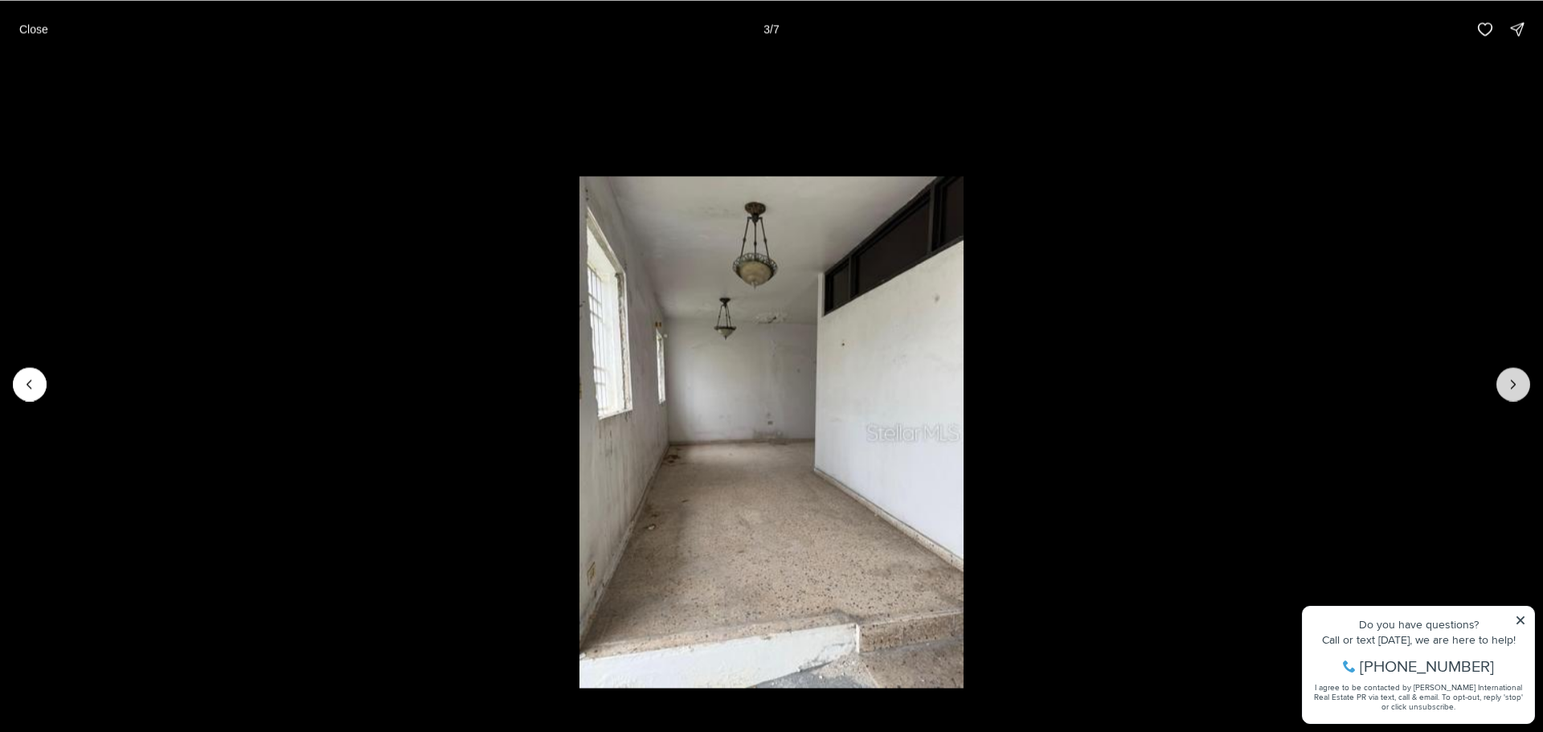
click at [1510, 383] on icon "Next slide" at bounding box center [1513, 384] width 16 height 16
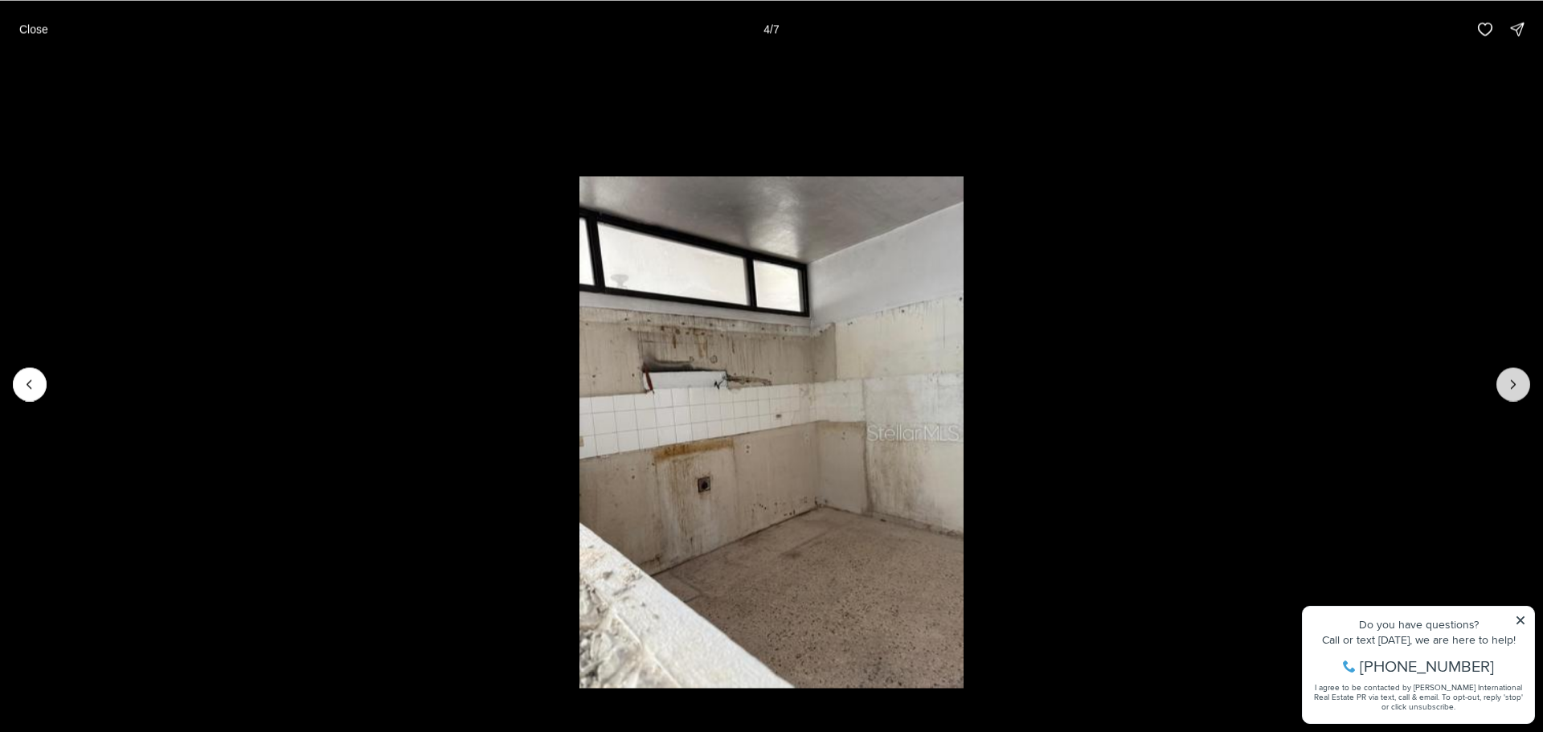
click at [1510, 383] on icon "Next slide" at bounding box center [1513, 384] width 16 height 16
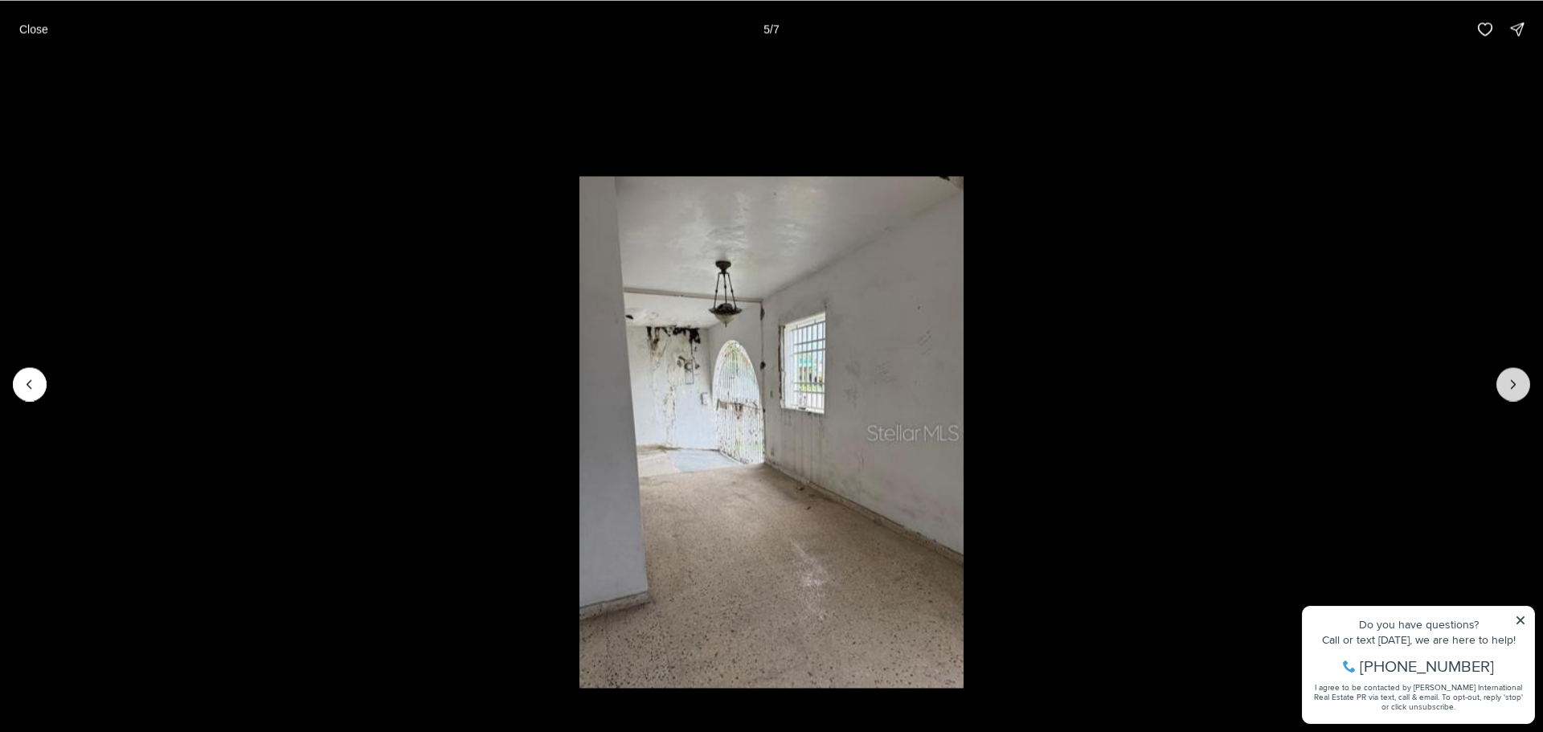
click at [1510, 383] on icon "Next slide" at bounding box center [1513, 384] width 16 height 16
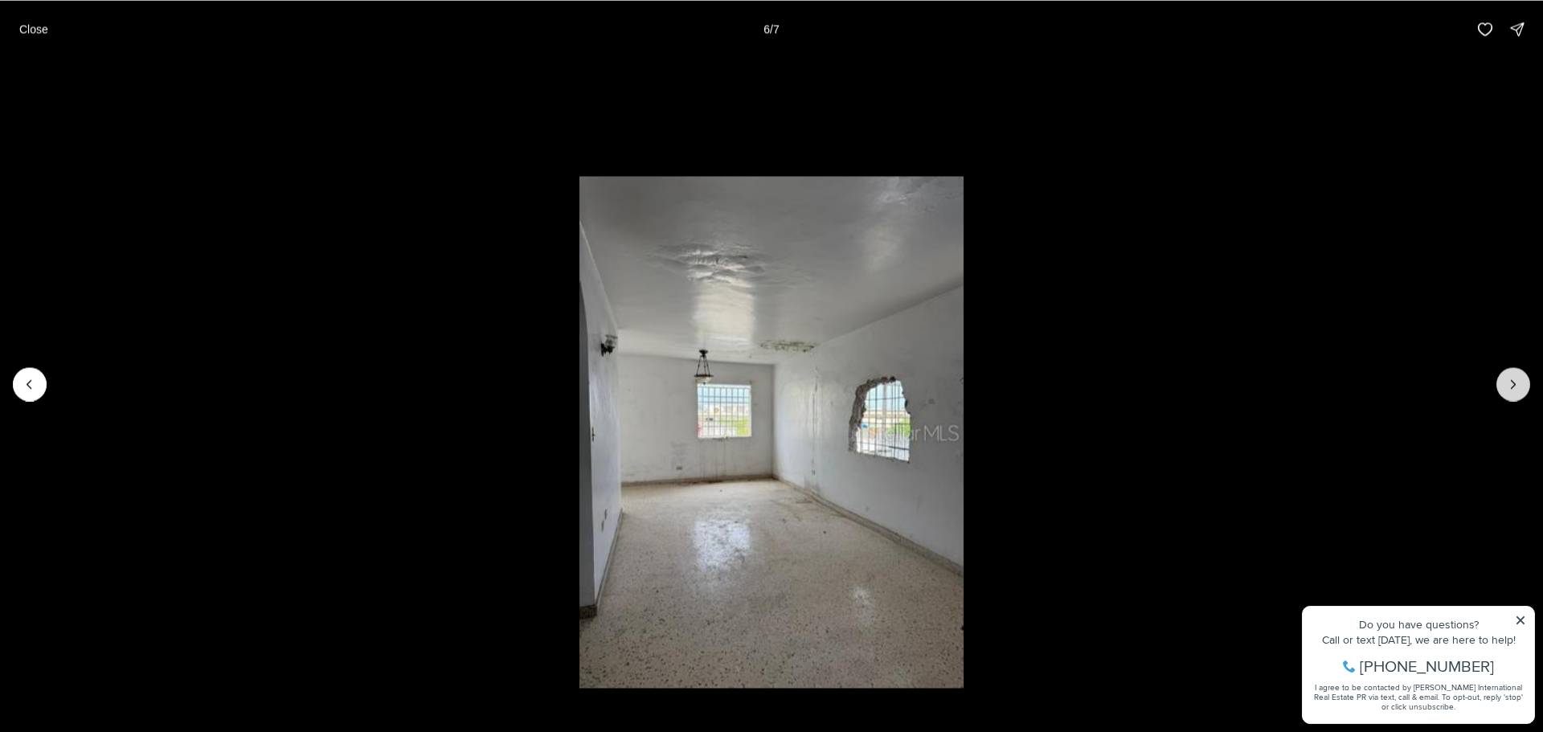
click at [1510, 383] on icon "Next slide" at bounding box center [1513, 384] width 16 height 16
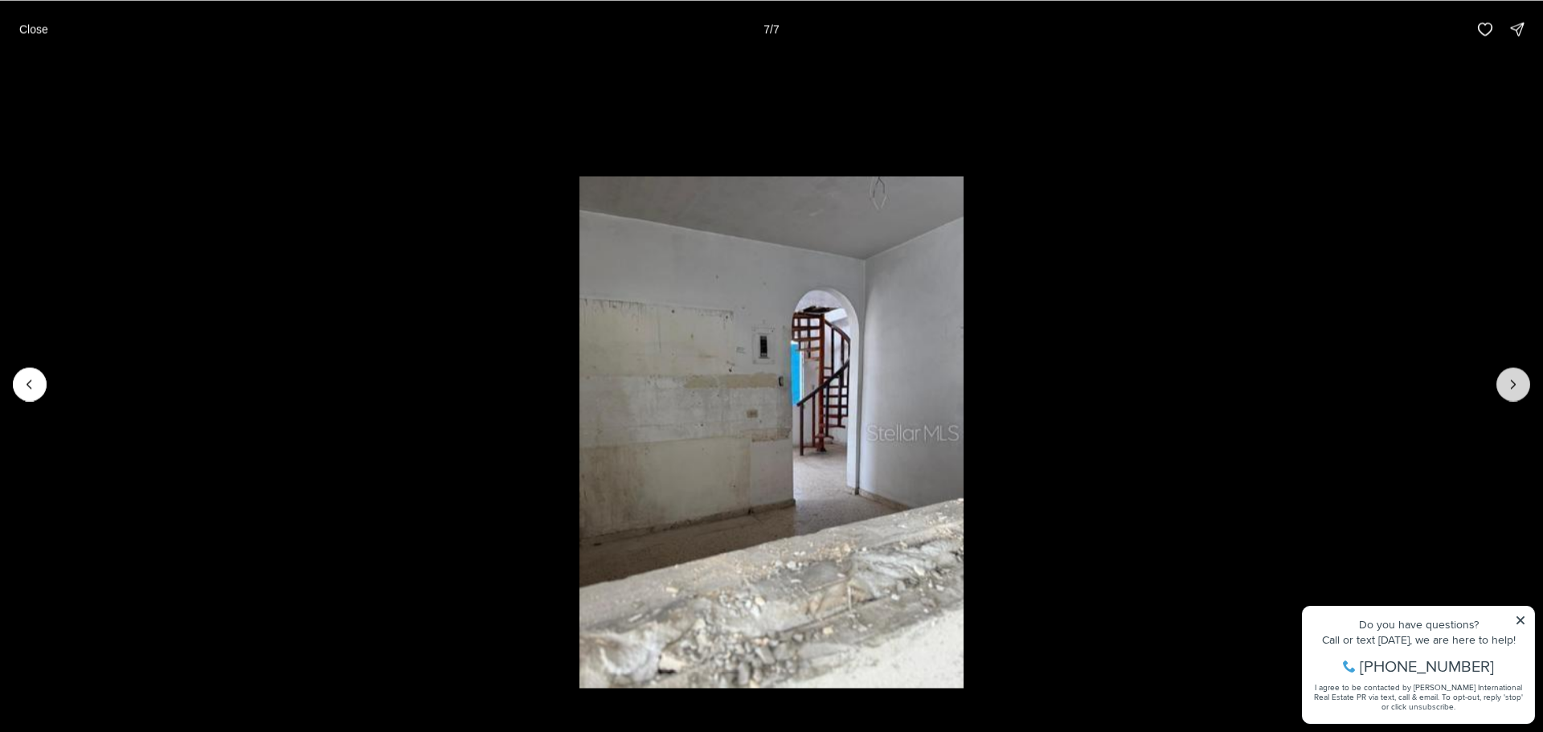
click at [1510, 383] on div at bounding box center [1513, 384] width 34 height 34
click at [33, 26] on p "Close" at bounding box center [33, 28] width 29 height 13
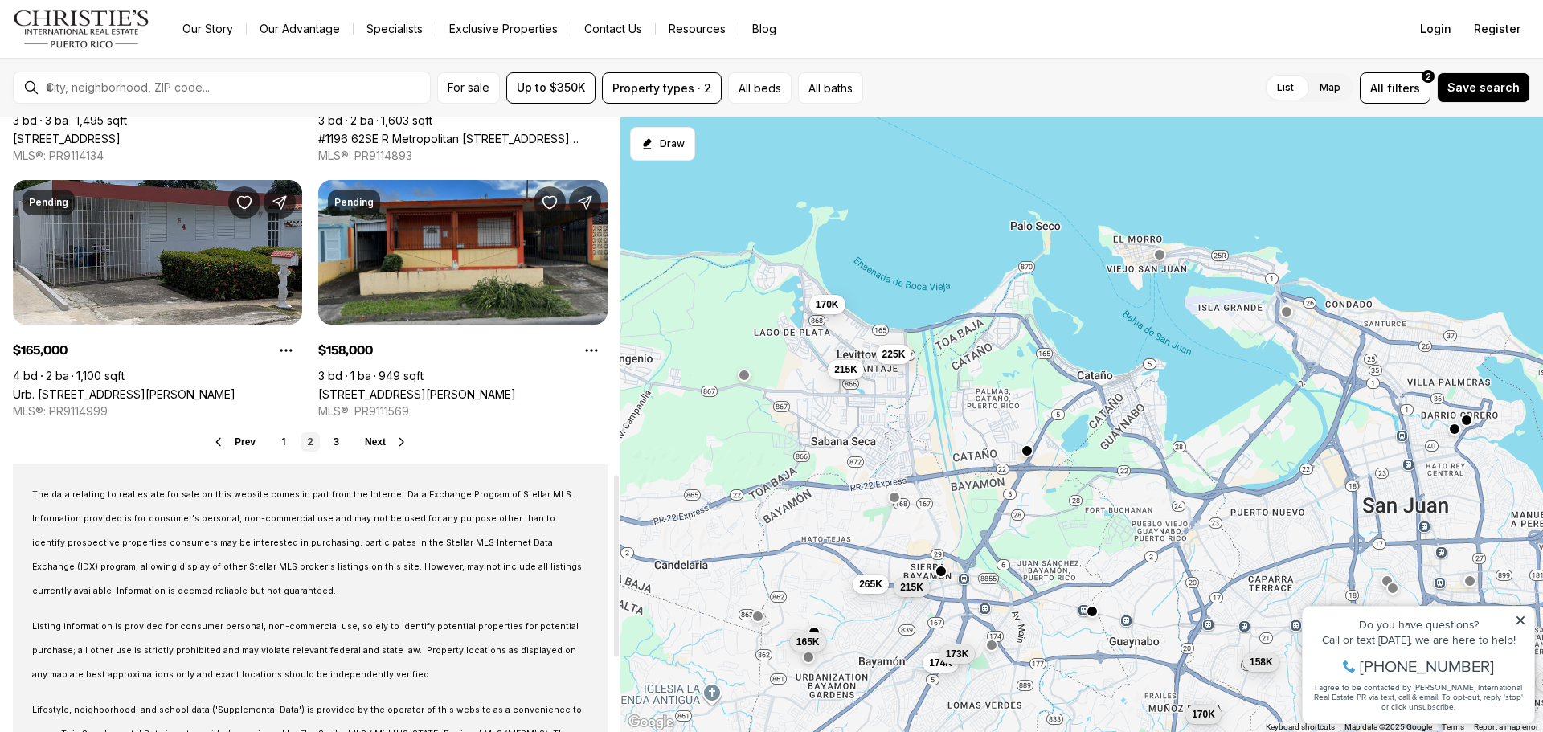
scroll to position [1205, 0]
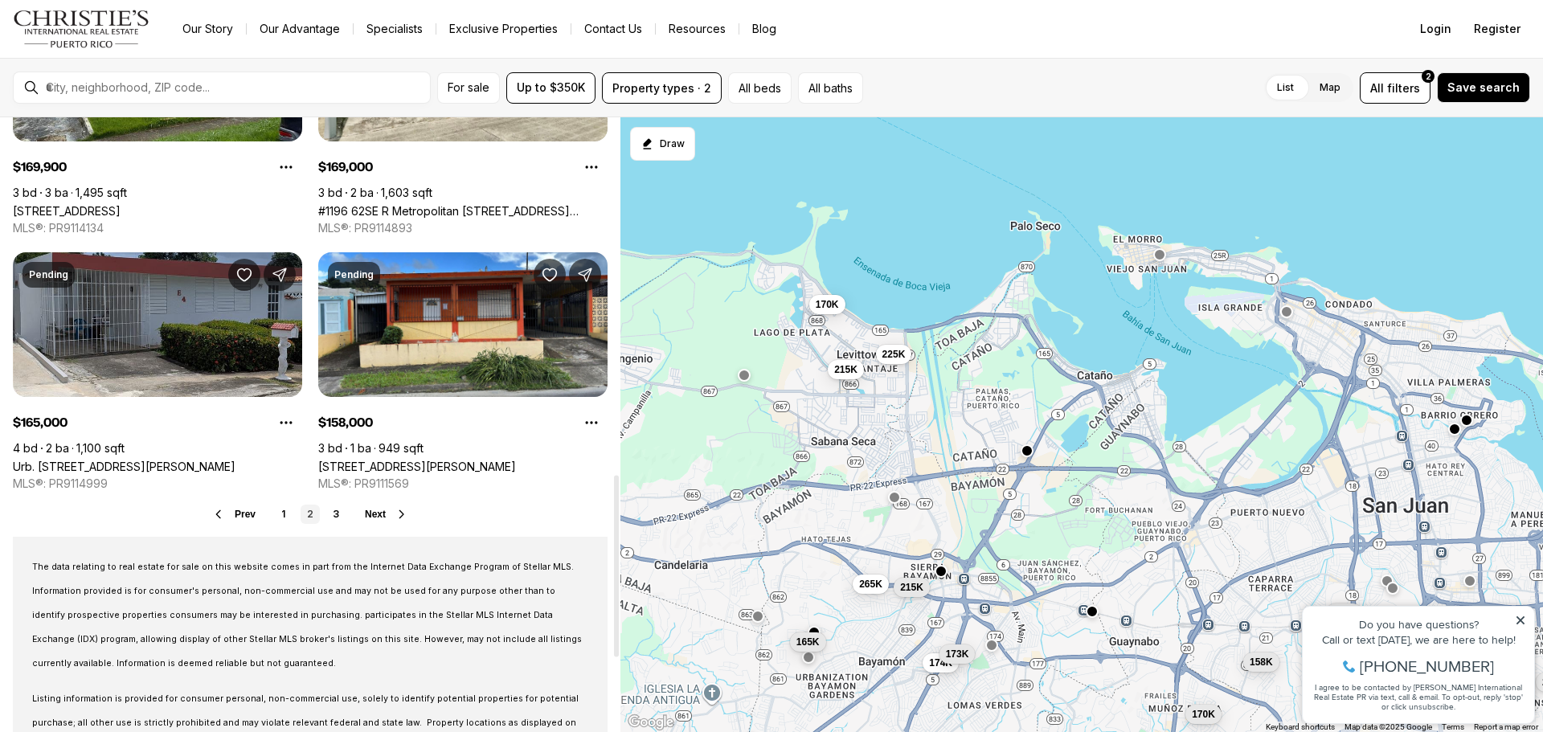
click at [404, 510] on icon at bounding box center [401, 514] width 13 height 13
